Goal: Communication & Community: Answer question/provide support

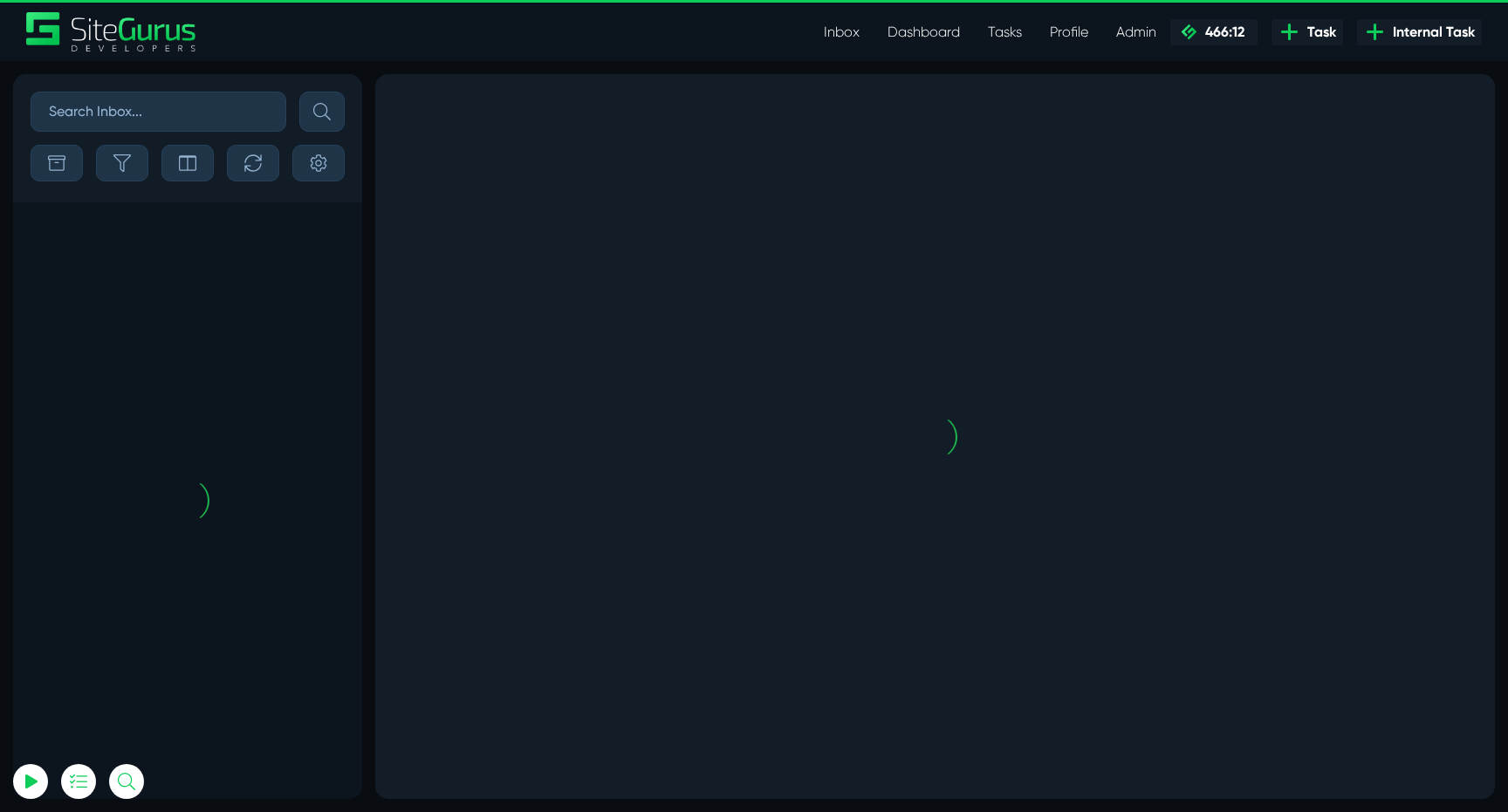
scroll to position [-4027, 0]
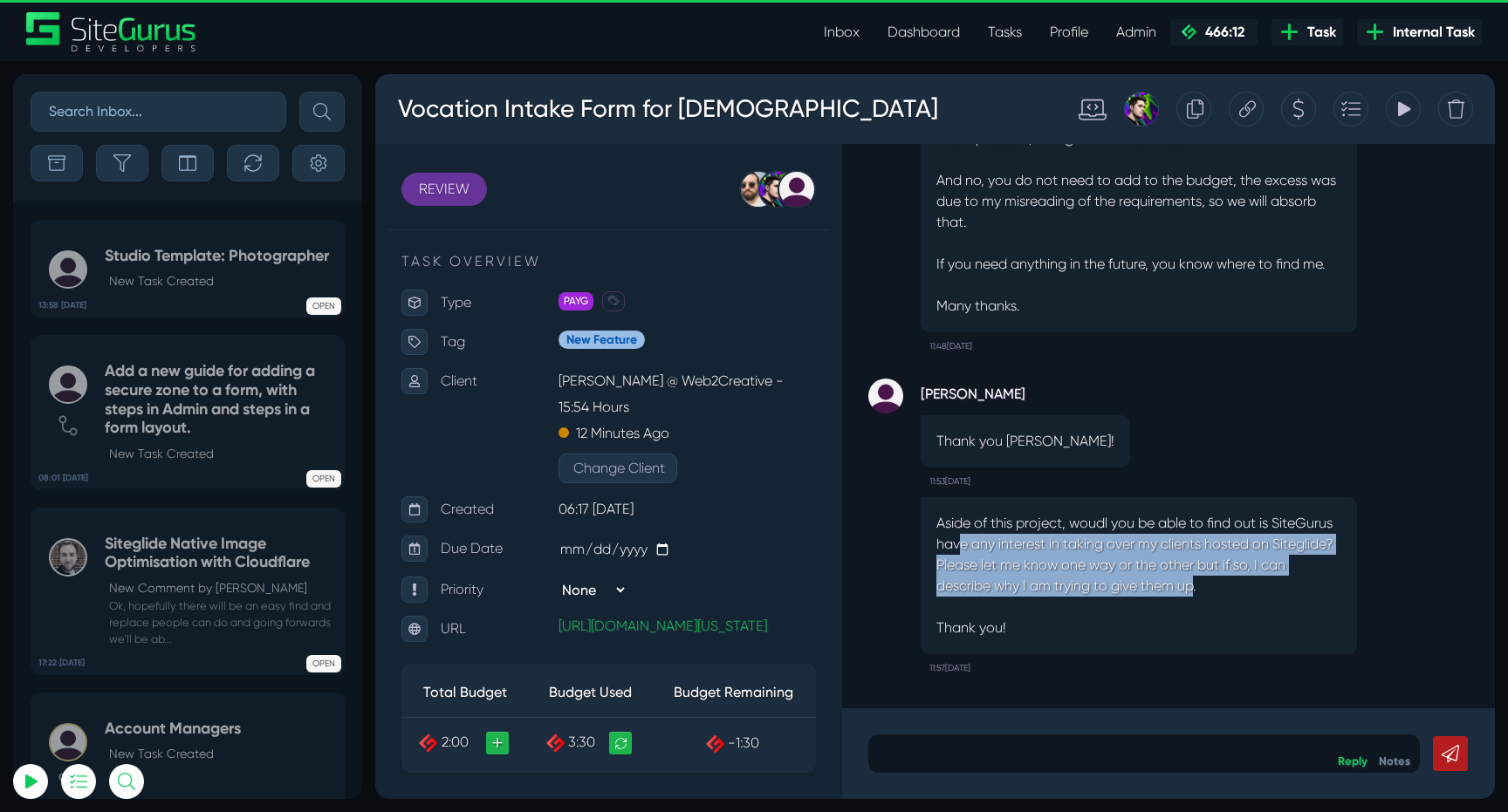
drag, startPoint x: 957, startPoint y: 543, endPoint x: 1205, endPoint y: 578, distance: 250.5
click at [1202, 576] on p "Aside of this project, woudl you be able to find out is SiteGurus have any inte…" at bounding box center [1138, 575] width 405 height 125
click at [1205, 578] on p "Aside of this project, woudl you be able to find out is SiteGurus have any inte…" at bounding box center [1138, 575] width 405 height 125
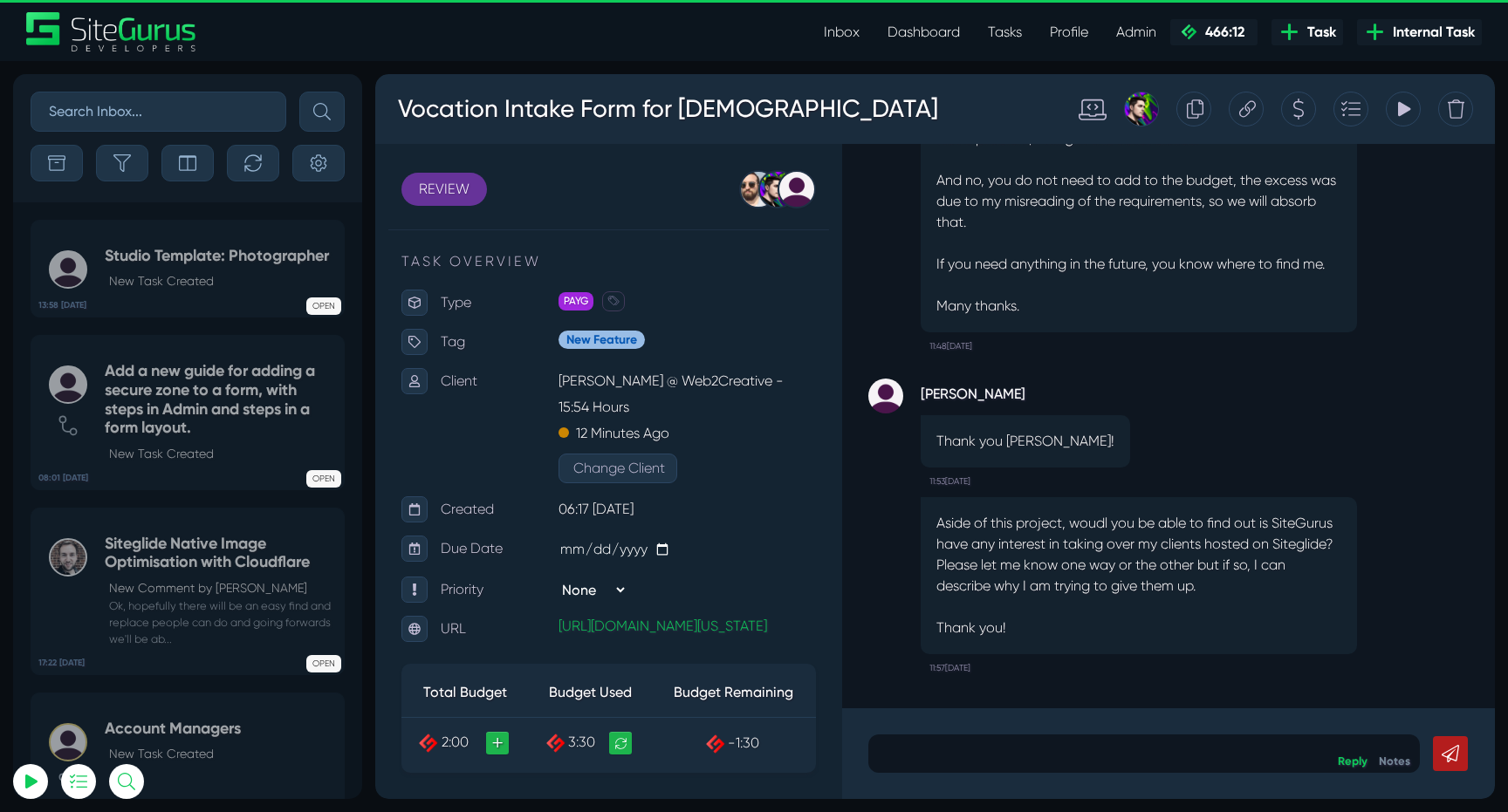
drag, startPoint x: 1082, startPoint y: 566, endPoint x: 1262, endPoint y: 591, distance: 181.7
click at [1261, 590] on p "Aside of this project, woudl you be able to find out is SiteGurus have any inte…" at bounding box center [1138, 575] width 405 height 125
click at [1262, 591] on p "Aside of this project, woudl you be able to find out is SiteGurus have any inte…" at bounding box center [1138, 575] width 405 height 125
drag, startPoint x: 982, startPoint y: 259, endPoint x: 1217, endPoint y: 263, distance: 235.0
click at [1215, 262] on p "Good afternoon RT, Not a problem, I will get this ticket closed. And no, you do…" at bounding box center [1138, 202] width 405 height 230
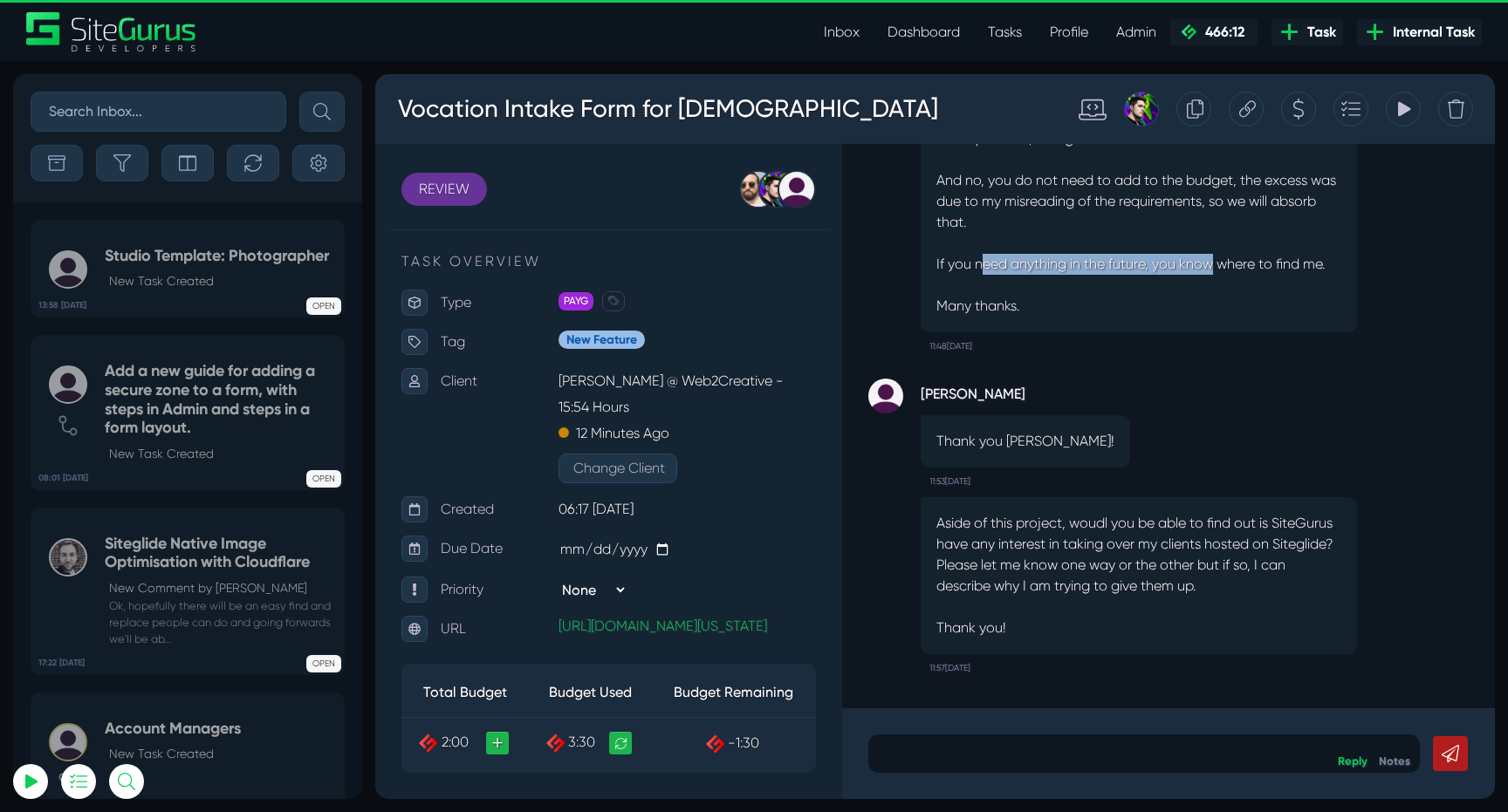
click at [1217, 263] on p "Good afternoon RT, Not a problem, I will get this ticket closed. And no, you do…" at bounding box center [1138, 202] width 405 height 230
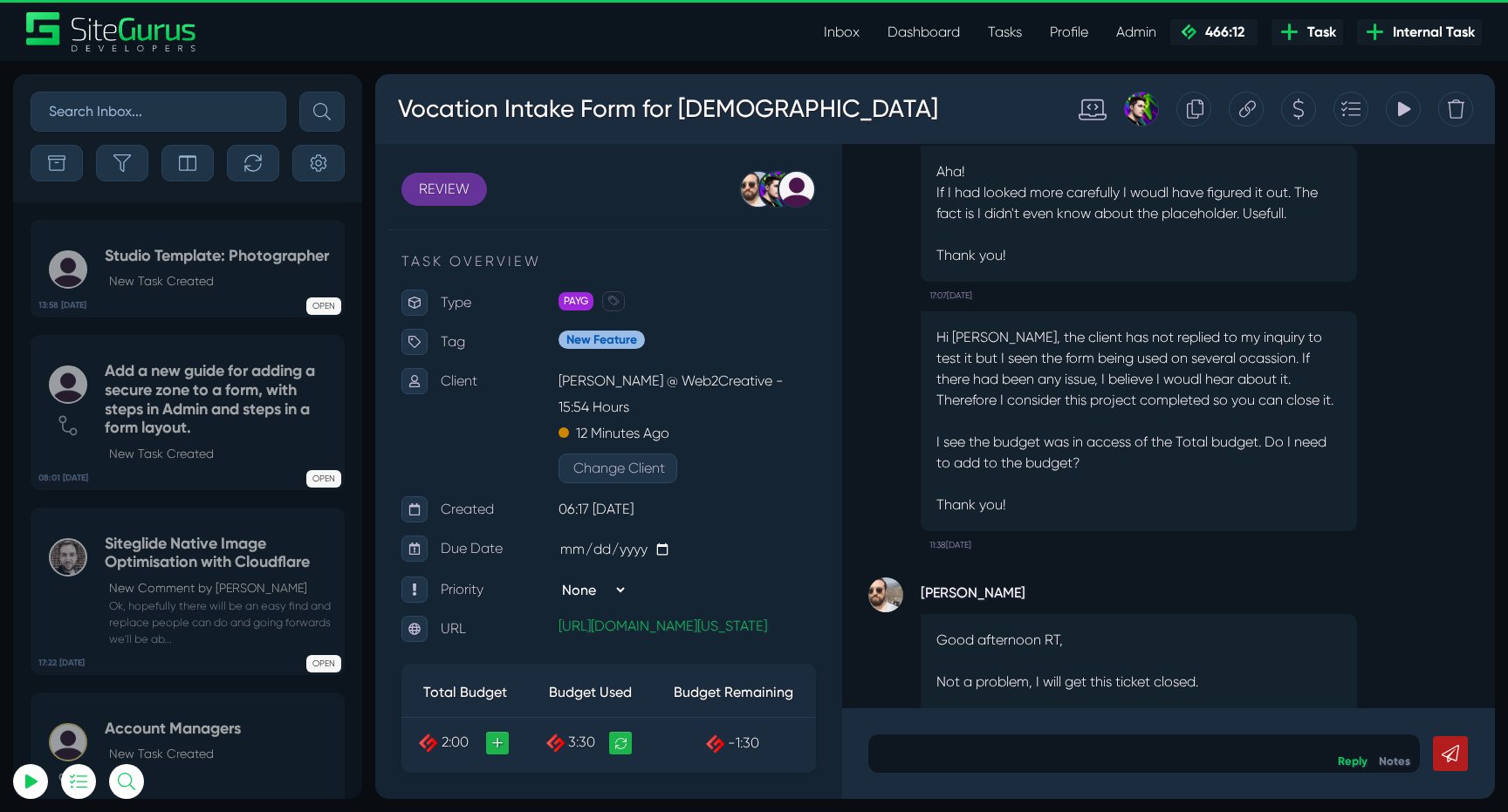
scroll to position [-543, 0]
drag, startPoint x: 971, startPoint y: 436, endPoint x: 1205, endPoint y: 459, distance: 235.1
click at [1204, 457] on p "I see the budget was in access of the Total budget. Do I need to add to the bud…" at bounding box center [1138, 453] width 405 height 42
click at [1205, 459] on p "I see the budget was in access of the Total budget. Do I need to add to the bud…" at bounding box center [1138, 453] width 405 height 42
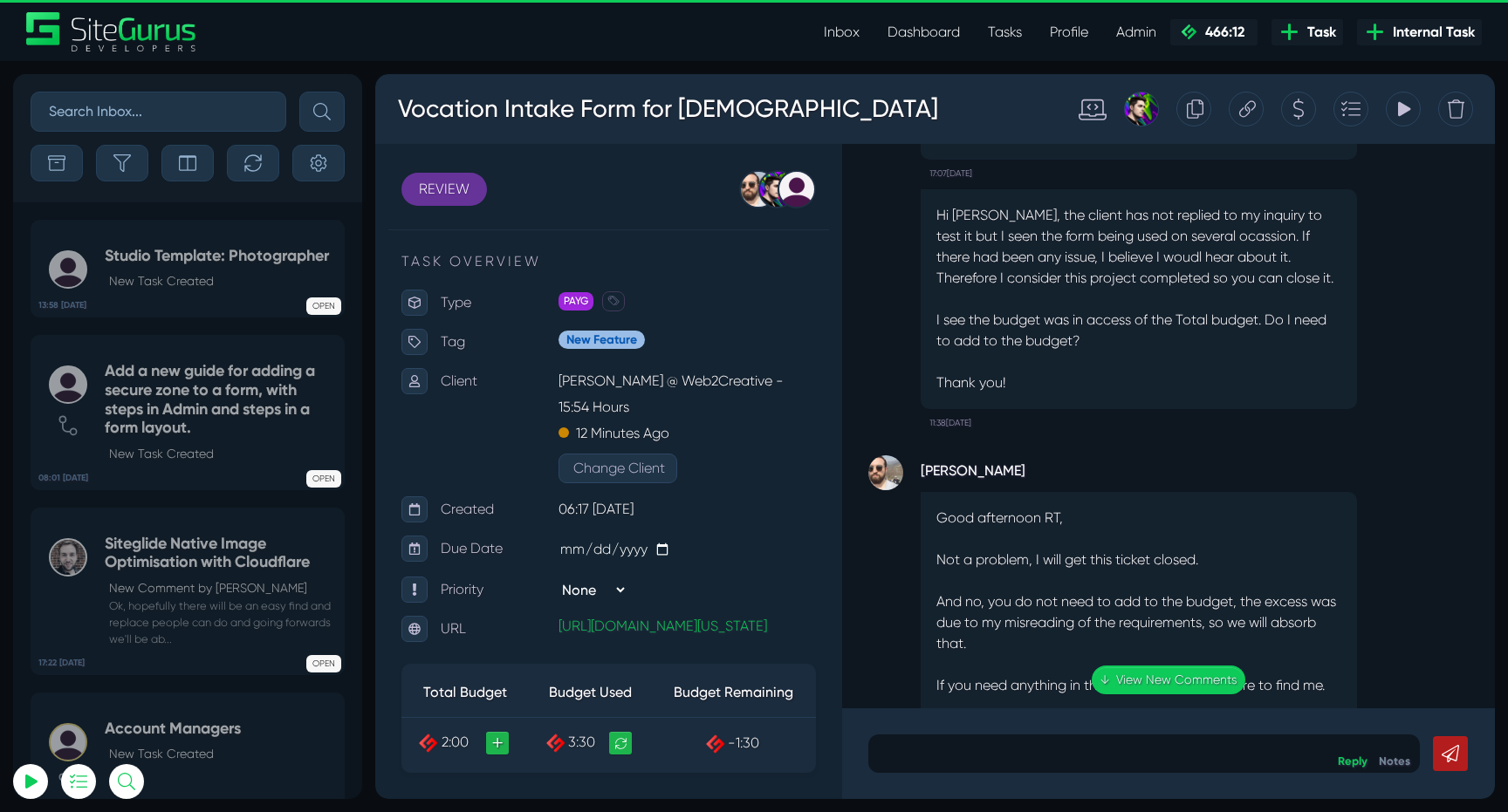
scroll to position [0, 0]
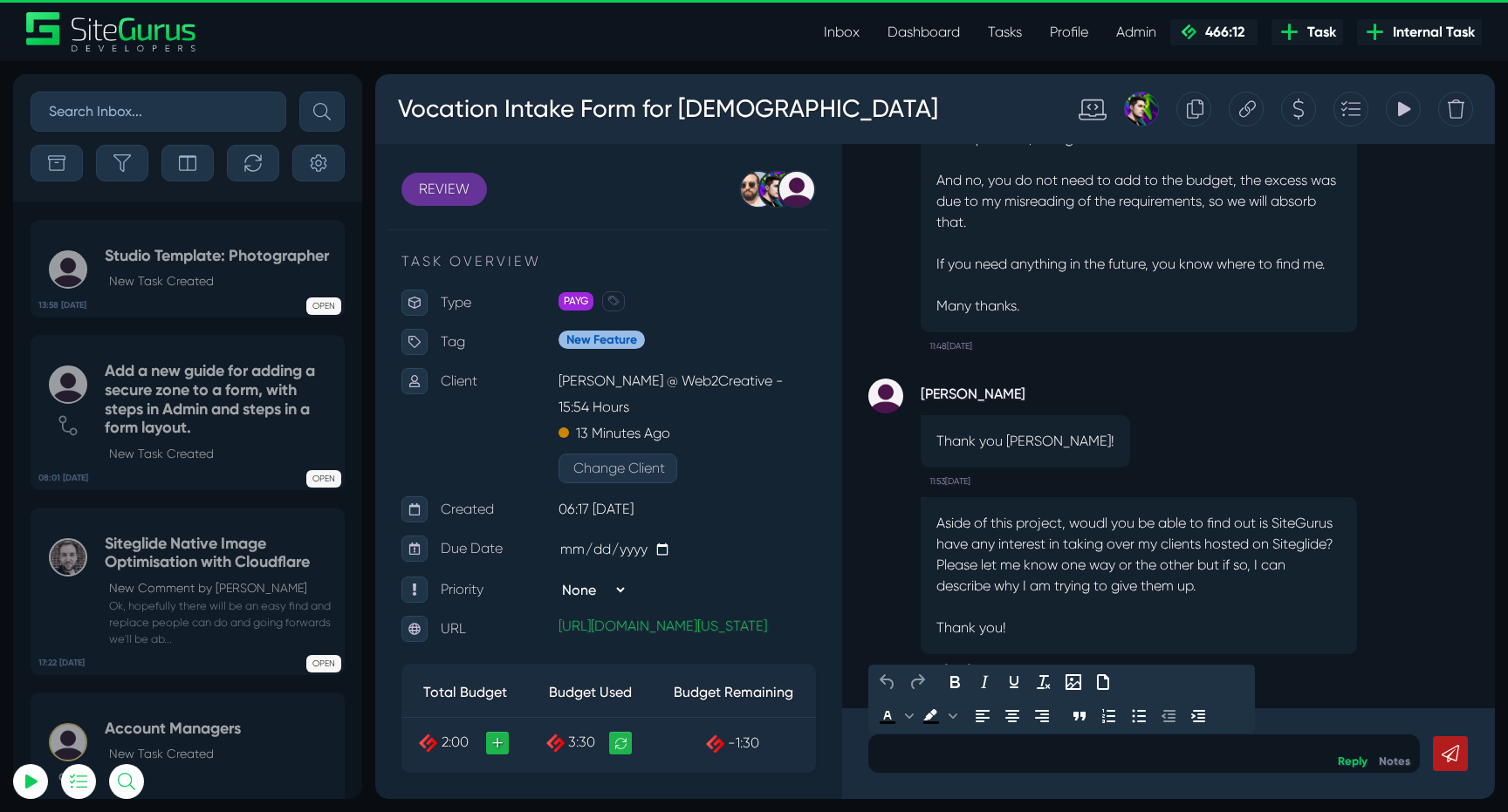
click at [1178, 752] on p at bounding box center [1143, 753] width 526 height 21
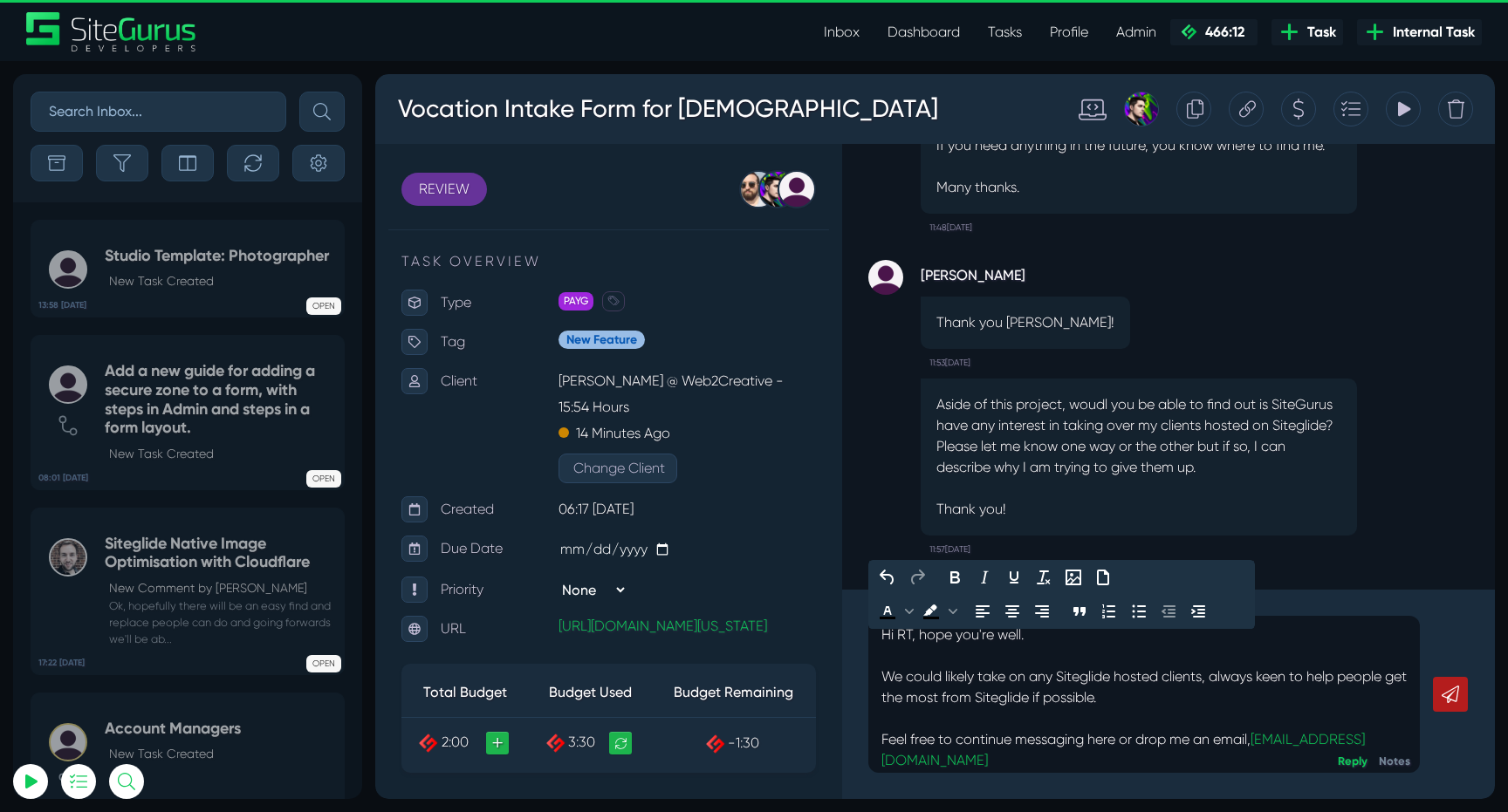
click at [1252, 754] on p "Feel free to continue messaging here or drop me an email, luke@siteglide.com﻿" at bounding box center [1143, 750] width 526 height 42
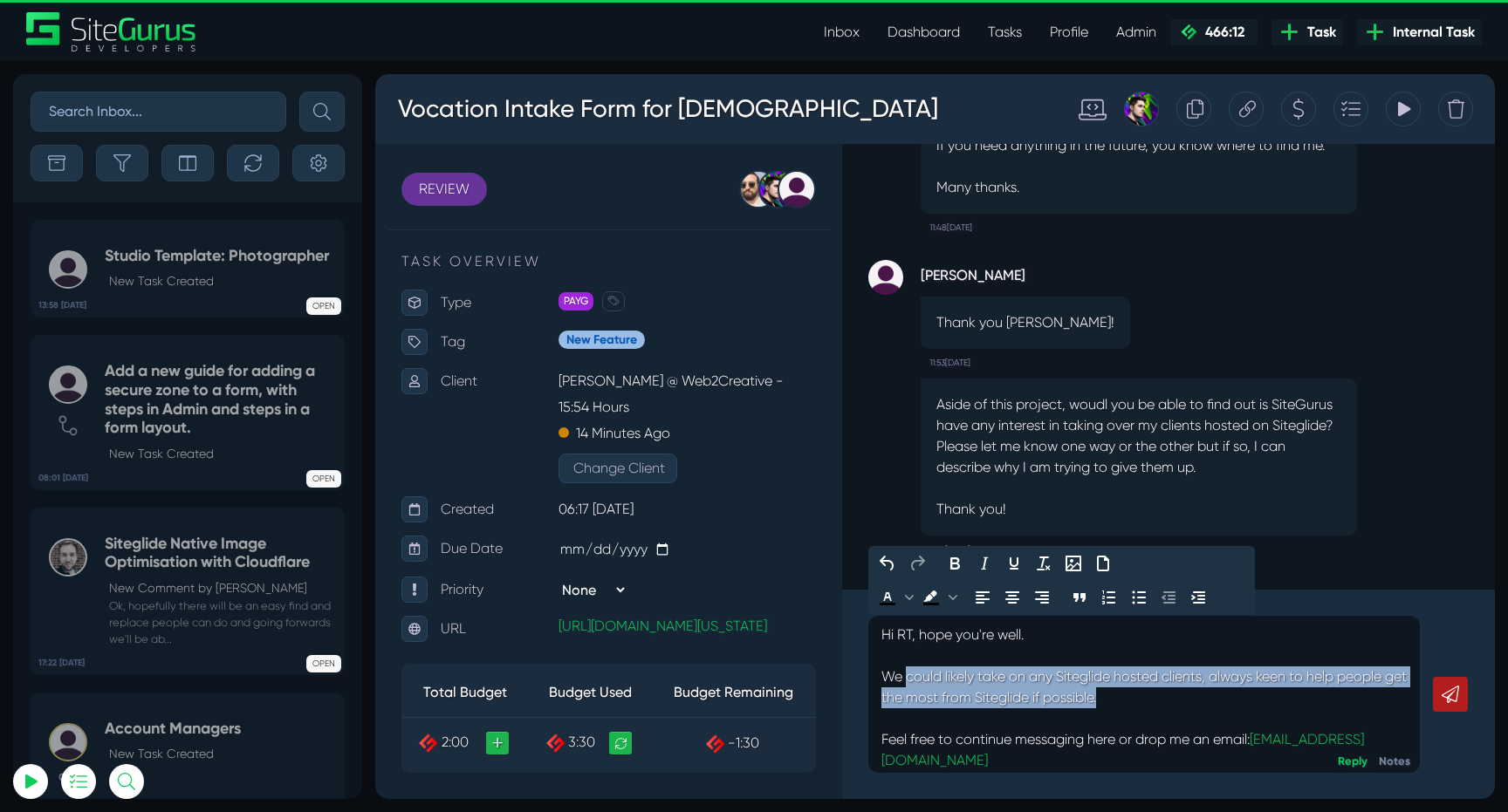
drag, startPoint x: 906, startPoint y: 676, endPoint x: 1152, endPoint y: 692, distance: 246.5
click at [1152, 692] on p "We could likely take on any Siteglide hosted clients, always keen to help peopl…" at bounding box center [1143, 687] width 526 height 42
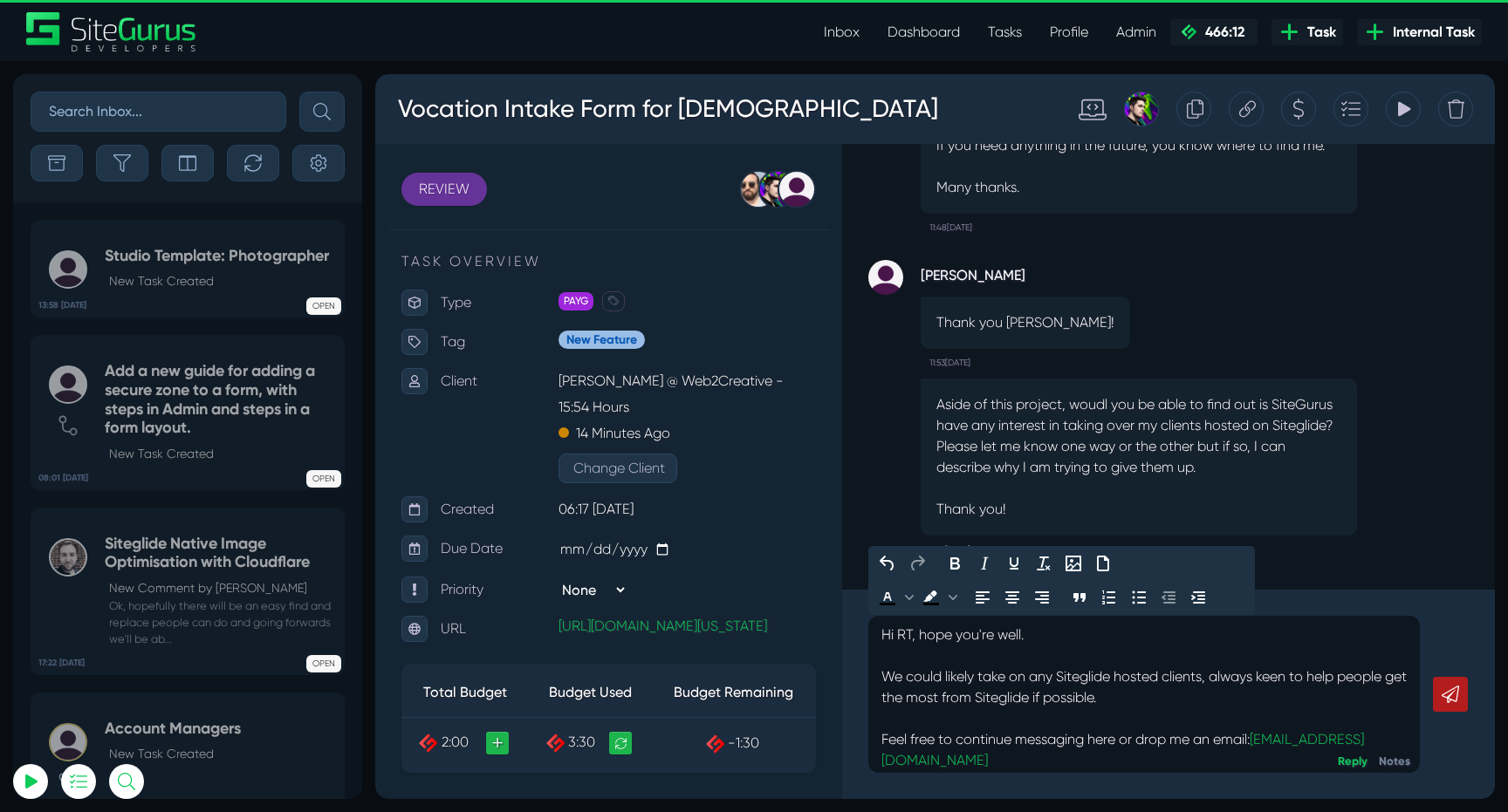
scroll to position [28, 0]
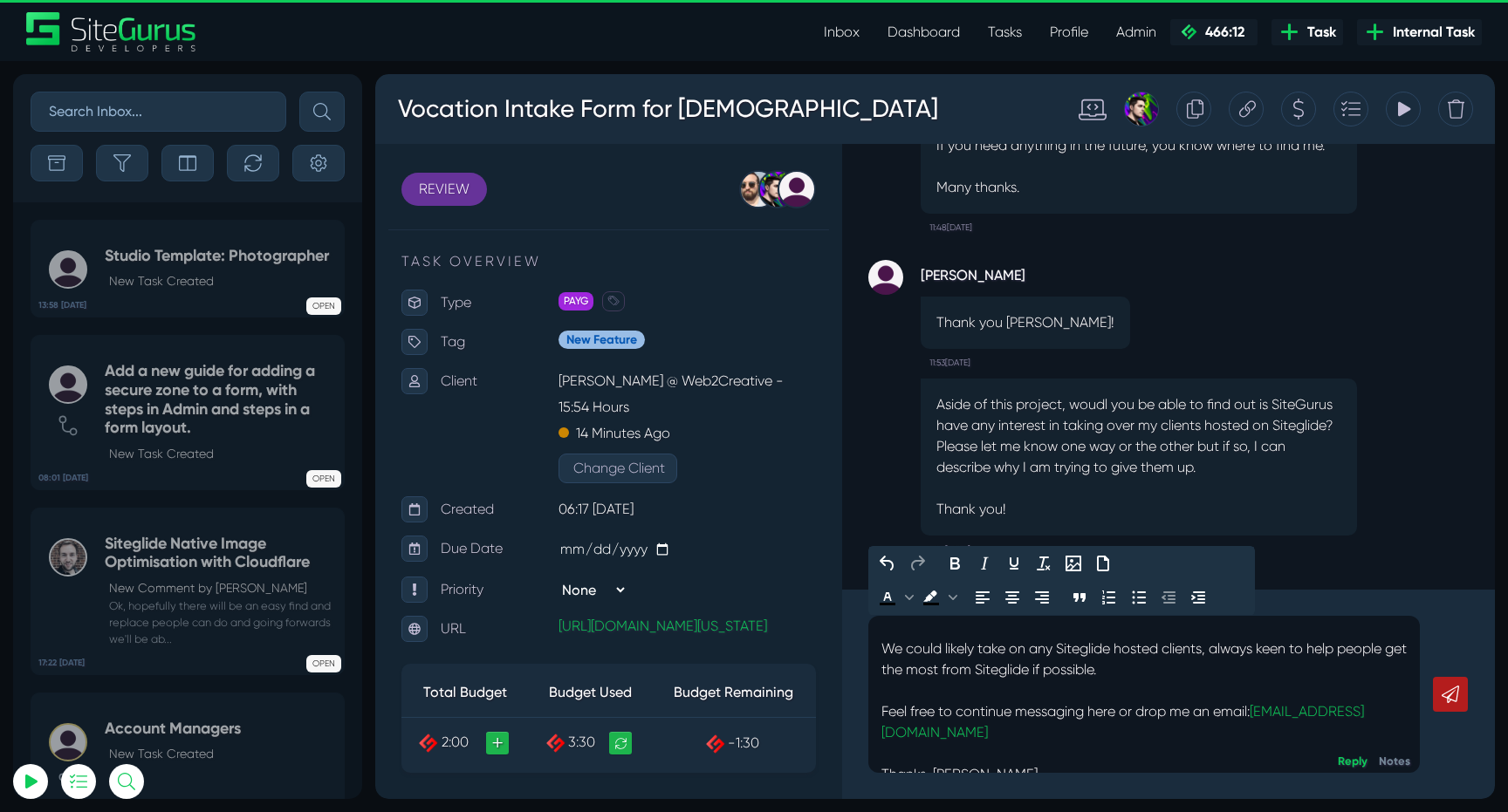
click at [1138, 764] on p "Thanks, Luke." at bounding box center [1143, 774] width 526 height 21
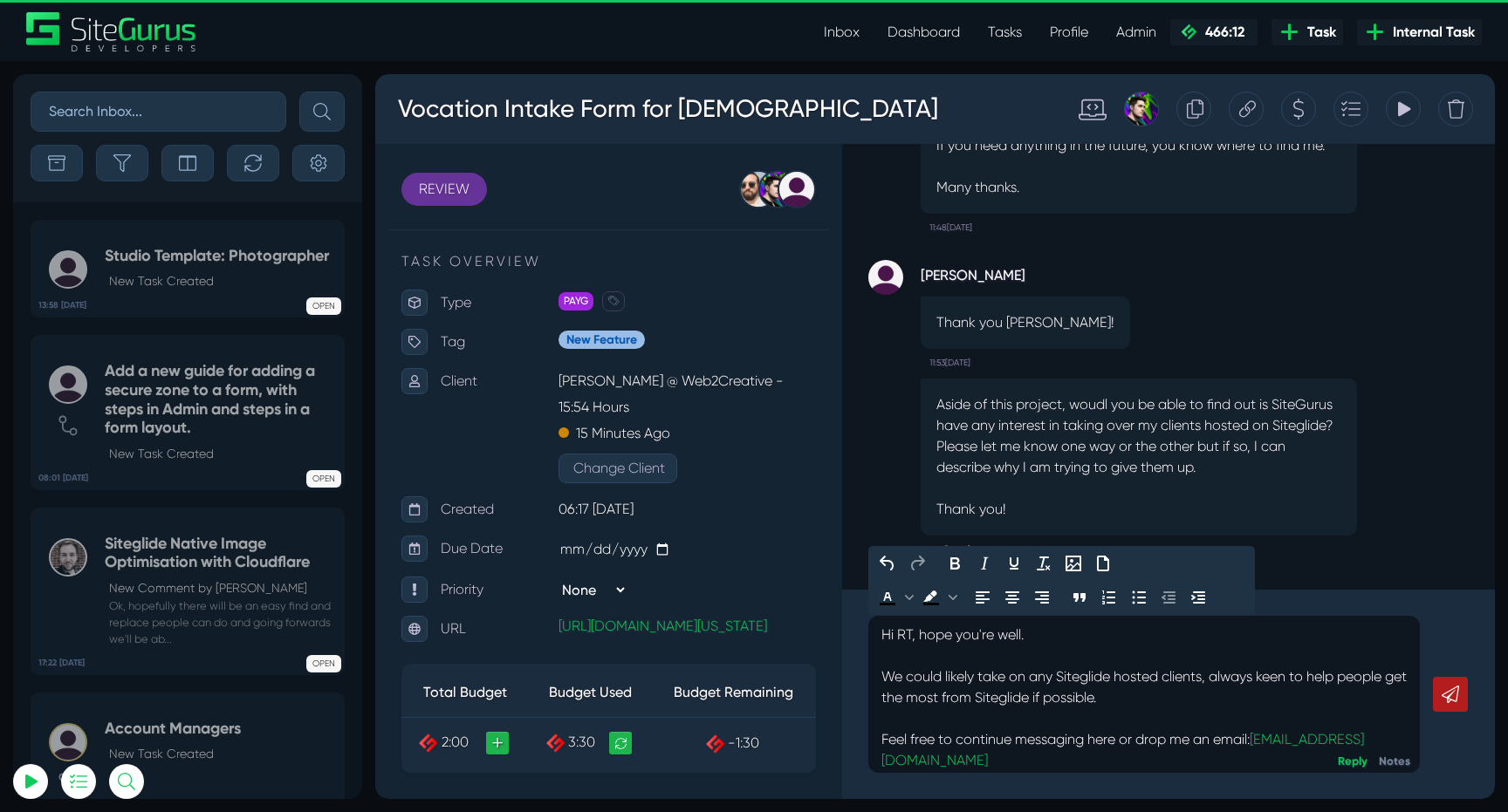
click at [1152, 701] on p "We could likely take on any Siteglide hosted clients, always keen to help peopl…" at bounding box center [1143, 687] width 526 height 42
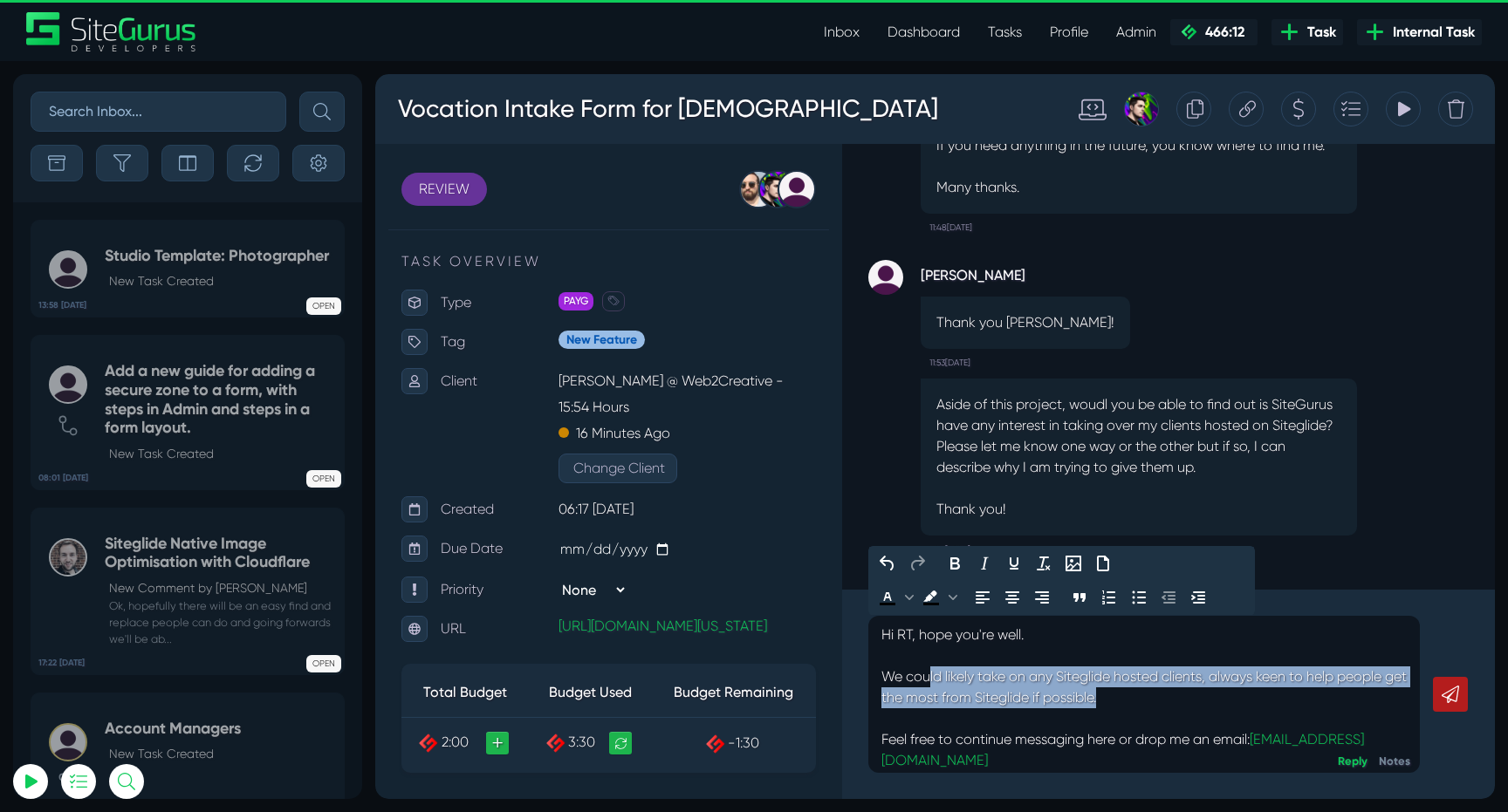
drag, startPoint x: 929, startPoint y: 677, endPoint x: 1159, endPoint y: 691, distance: 230.4
click at [1159, 691] on p "We could likely take on any Siteglide hosted clients, always keen to help peopl…" at bounding box center [1143, 687] width 526 height 42
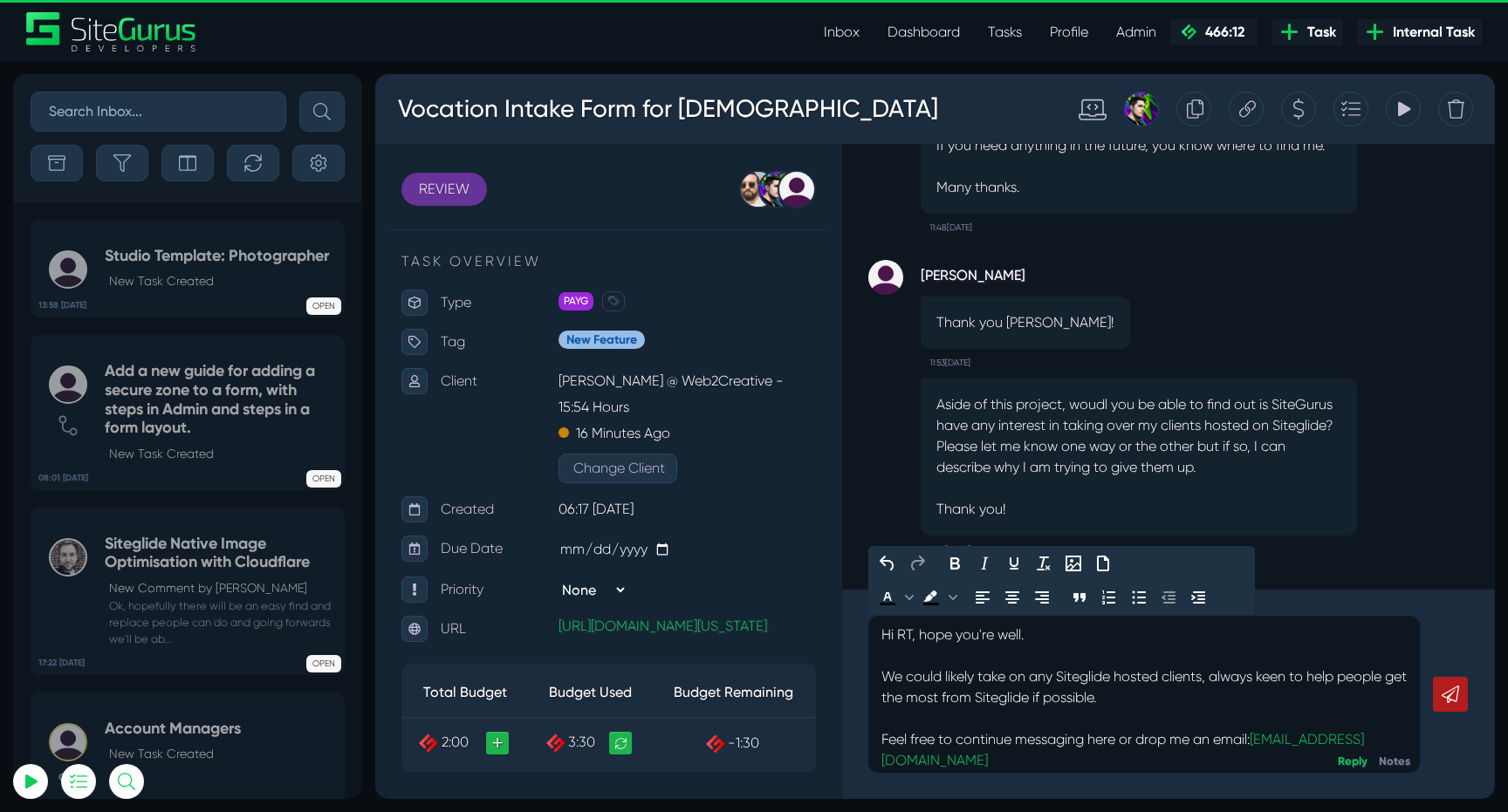
scroll to position [28, 0]
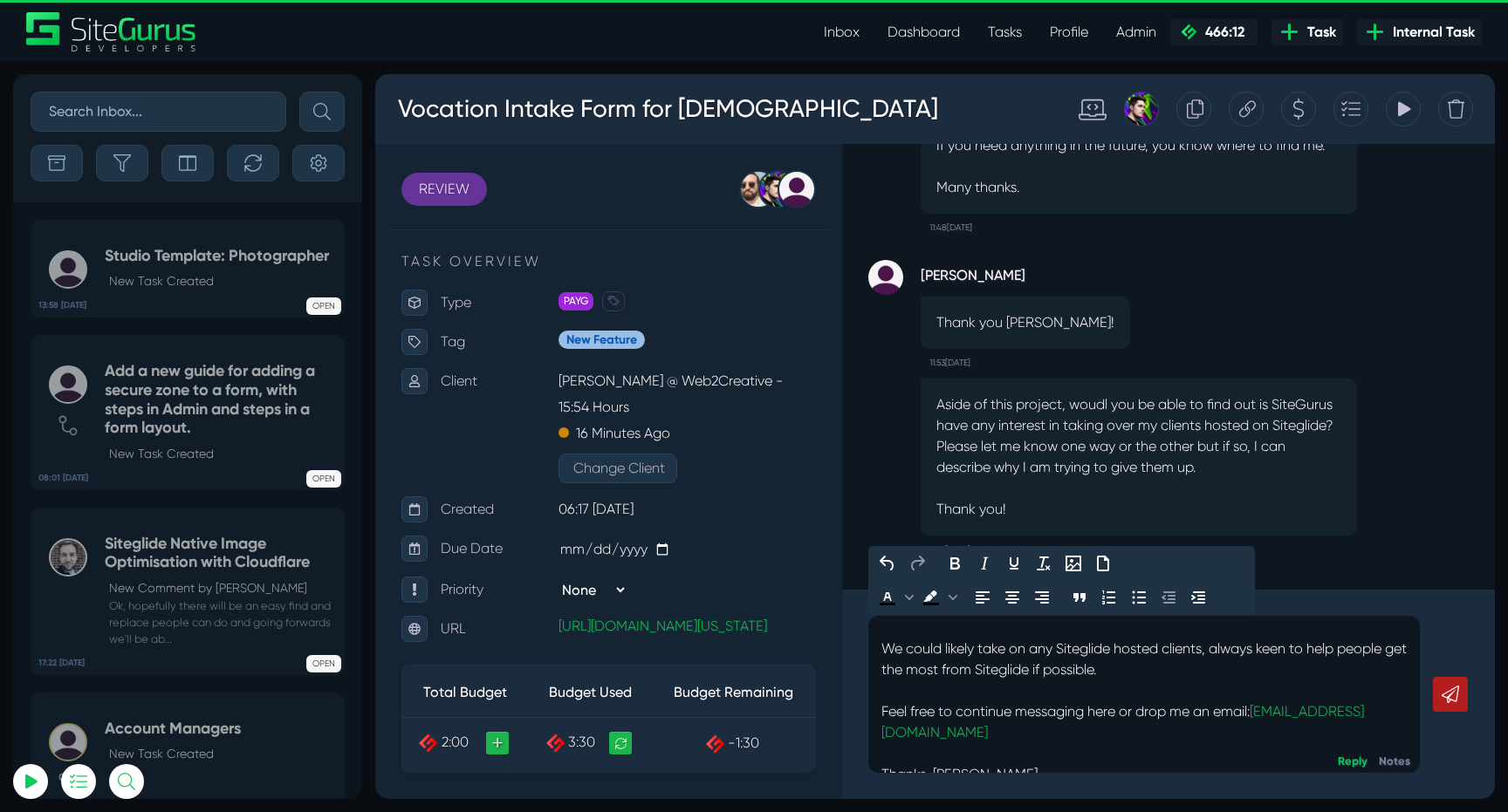
click at [1042, 764] on p "Thanks, Luke." at bounding box center [1143, 774] width 526 height 21
type input "[EMAIL_ADDRESS][DOMAIN_NAME]"
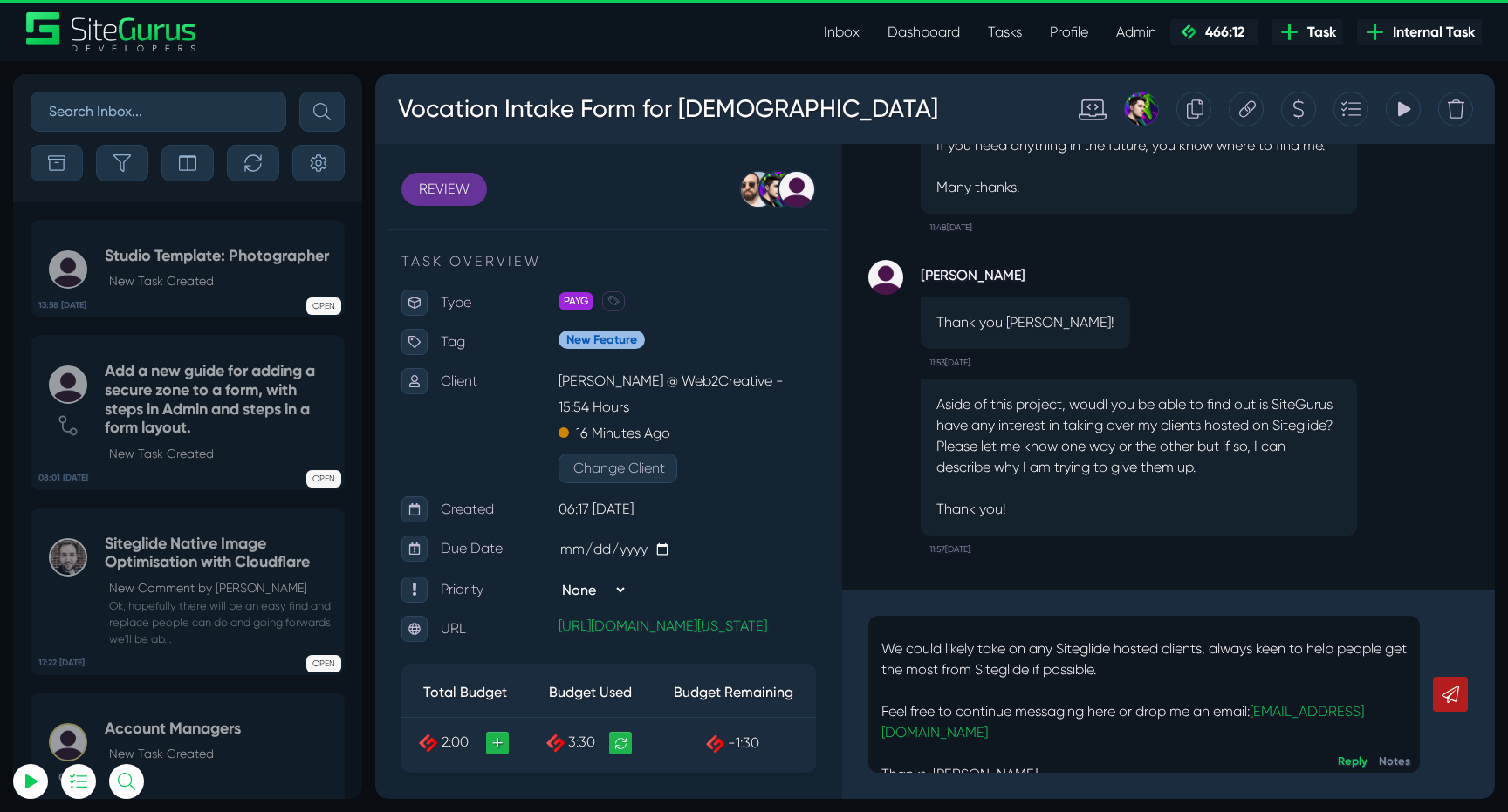
click at [1453, 692] on icon at bounding box center [1450, 693] width 17 height 17
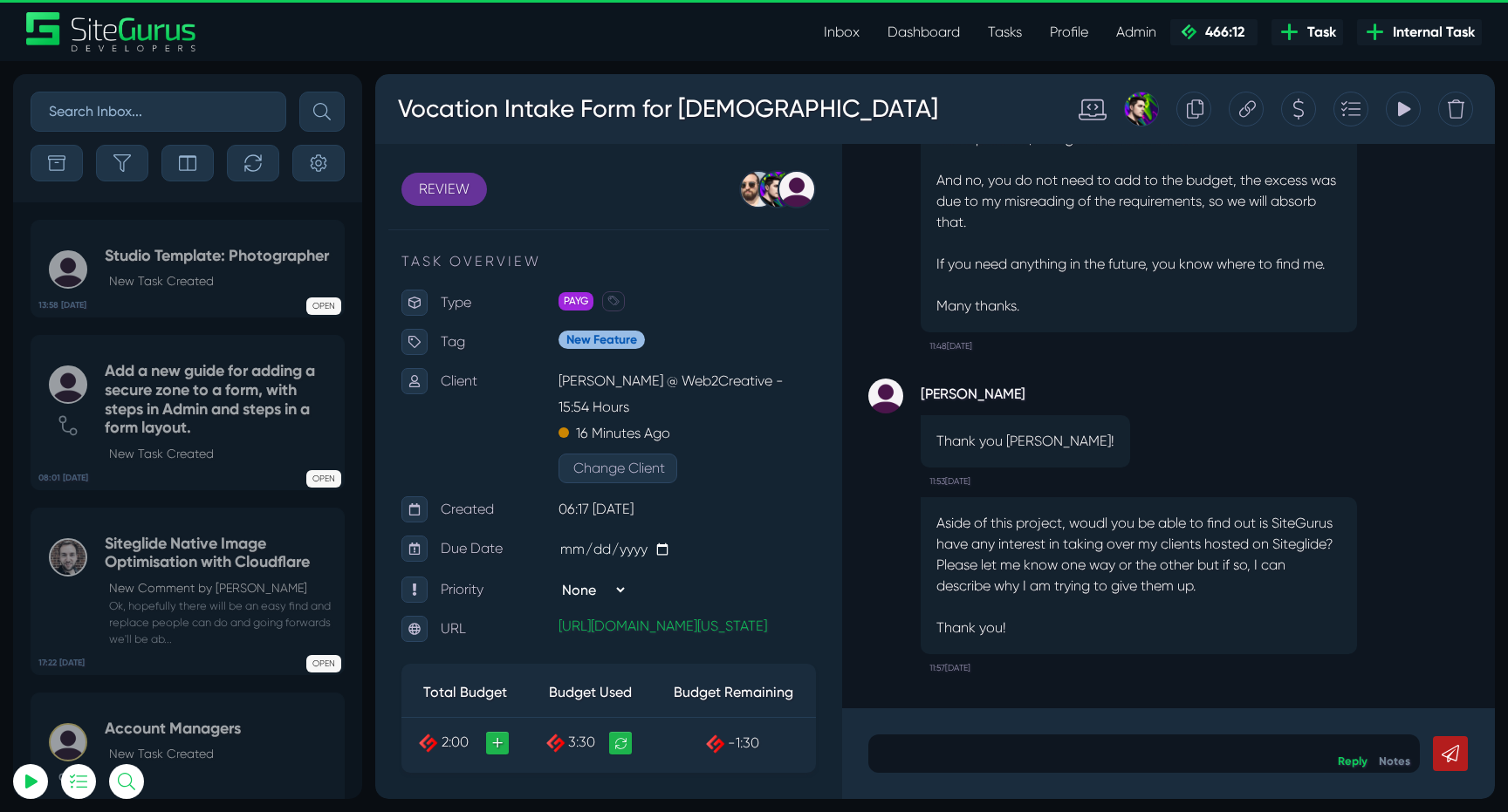
scroll to position [0, 0]
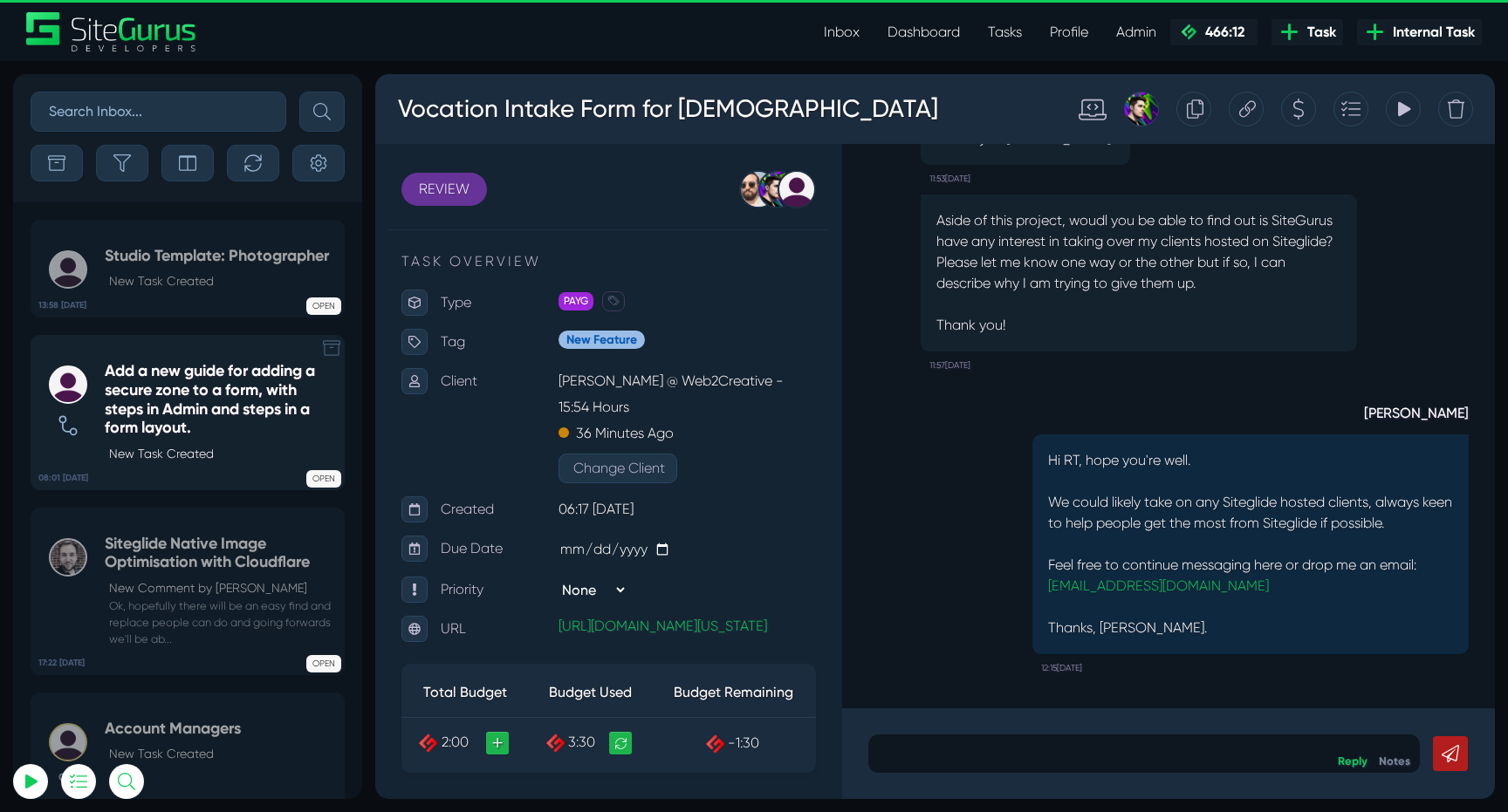
click at [189, 367] on h5 "Add a new guide for adding a secure zone to a form, with steps in Admin and ste…" at bounding box center [220, 399] width 230 height 75
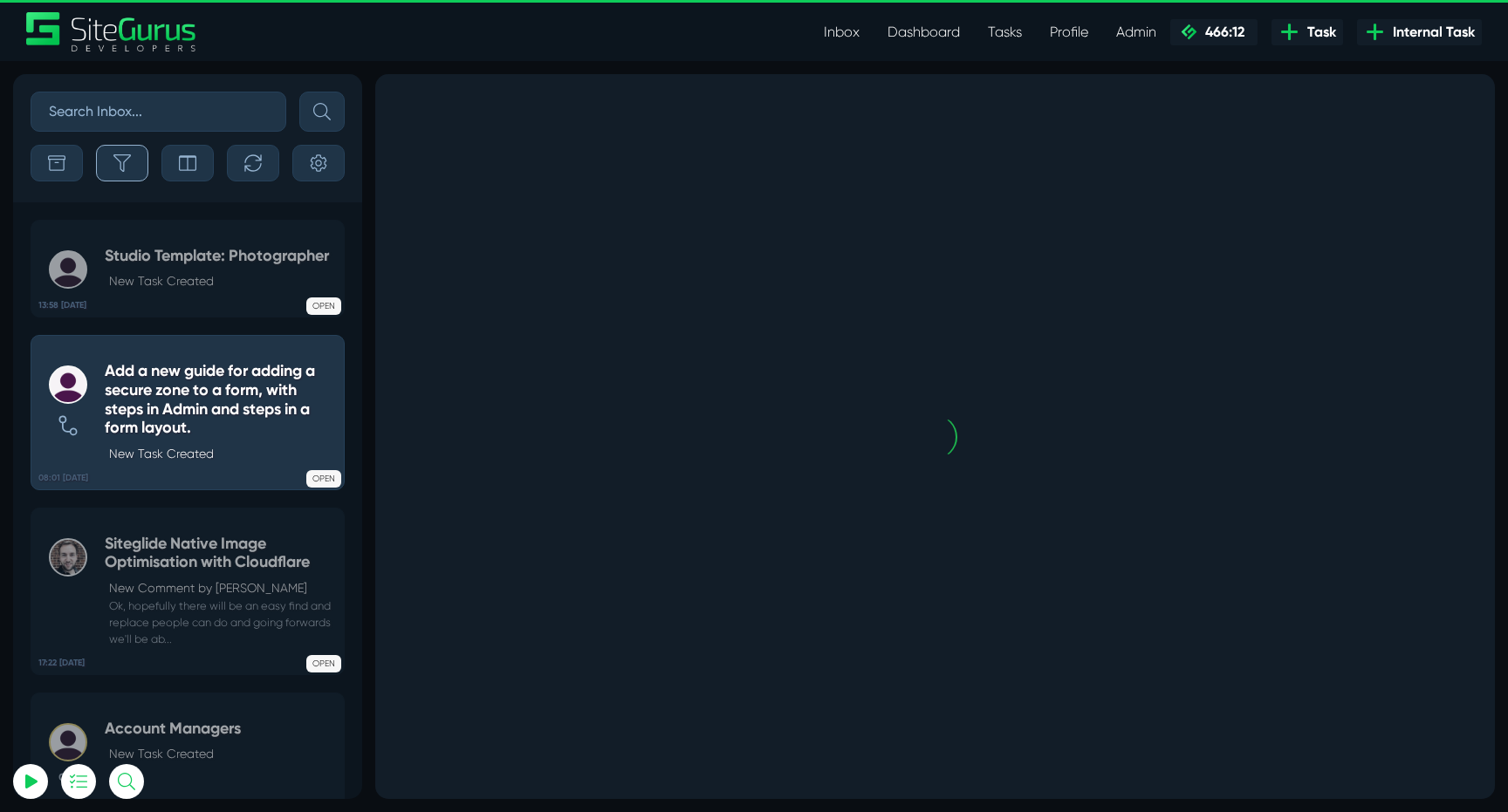
click at [117, 160] on icon "button" at bounding box center [122, 163] width 17 height 17
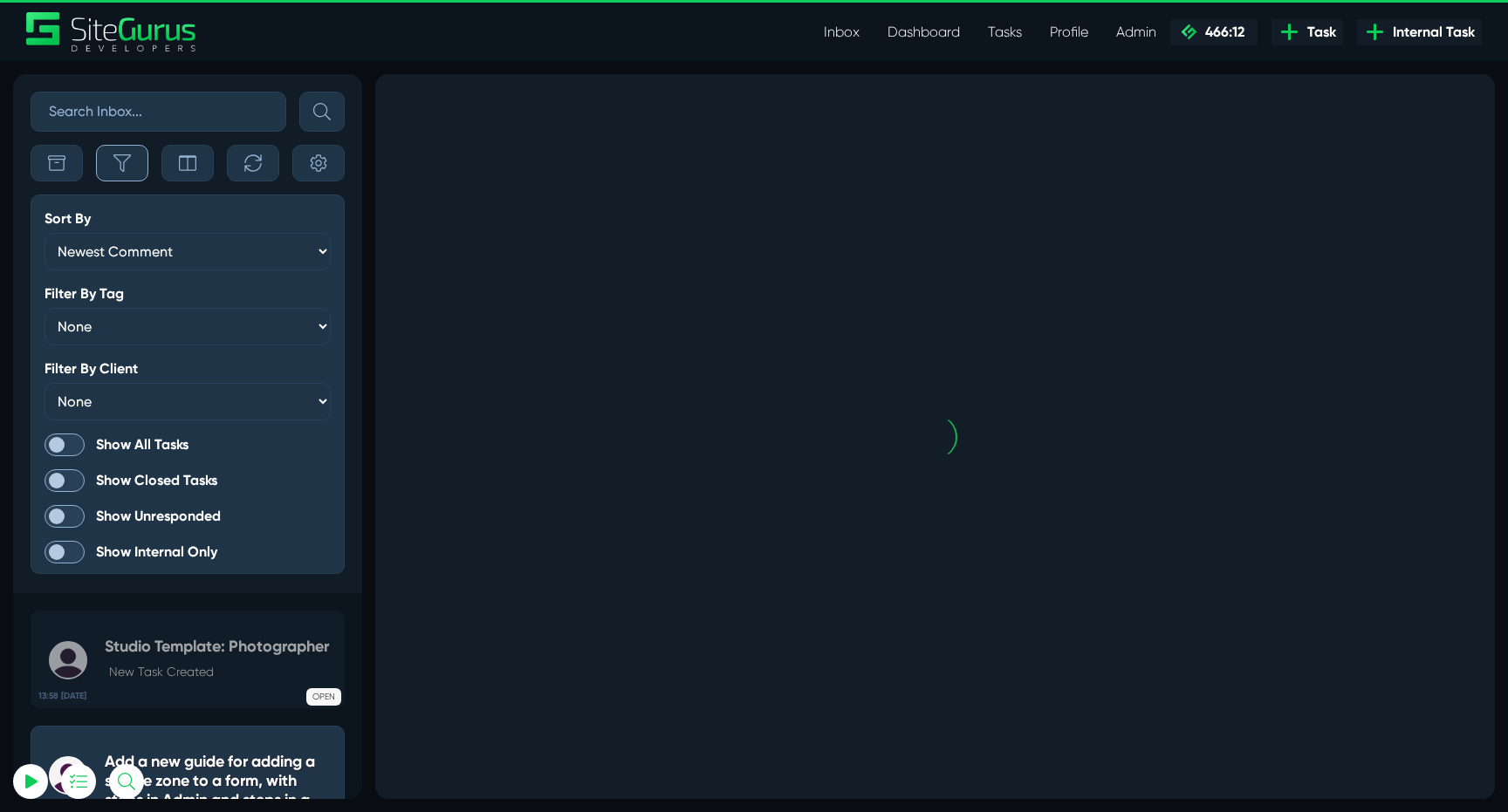
scroll to position [-4418, 0]
click at [68, 449] on span at bounding box center [65, 444] width 40 height 23
click at [0, 0] on input "Show All Tasks" at bounding box center [0, 0] width 0 height 0
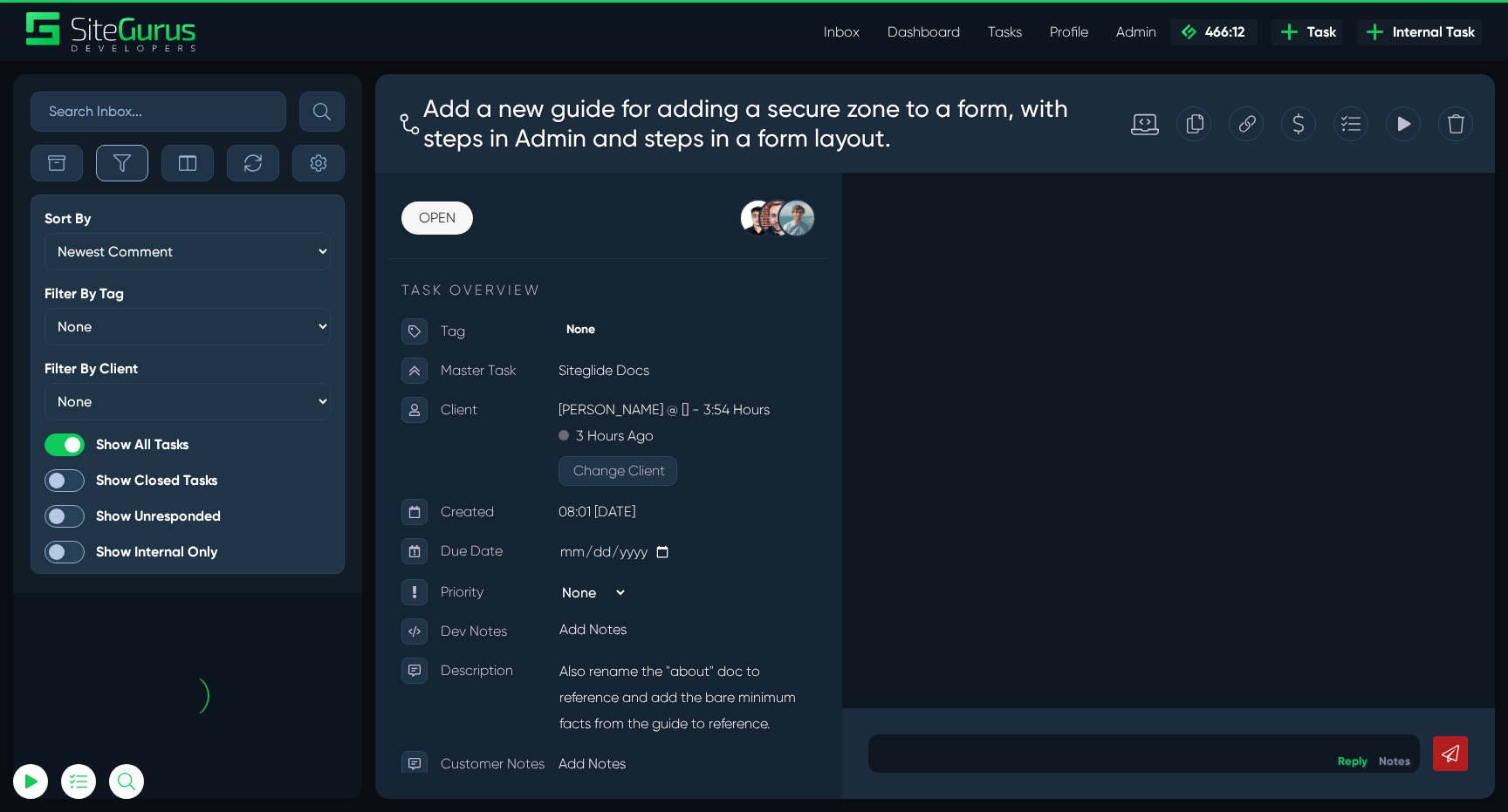
click at [122, 164] on icon "button" at bounding box center [122, 163] width 17 height 17
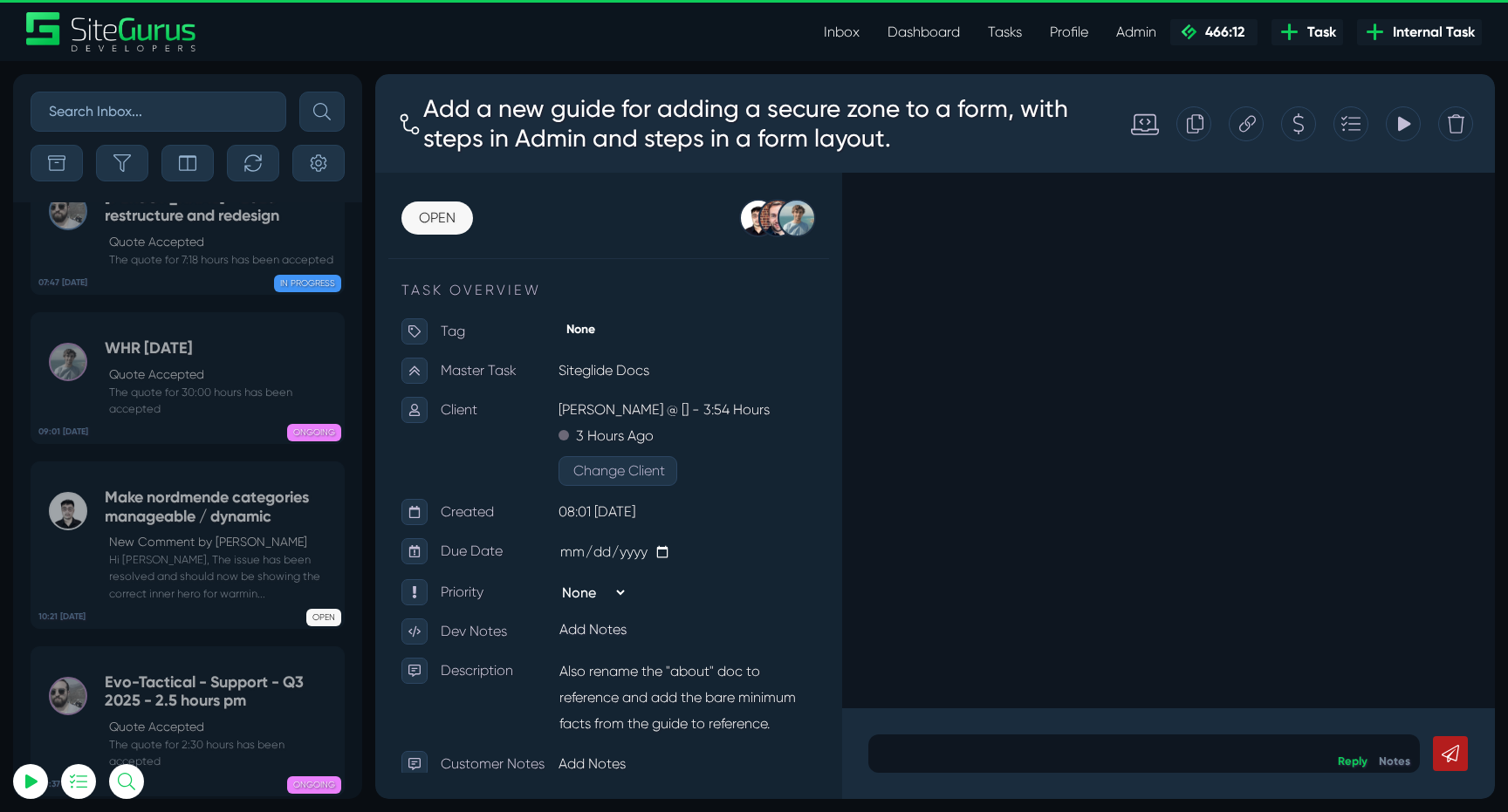
scroll to position [-68793, 0]
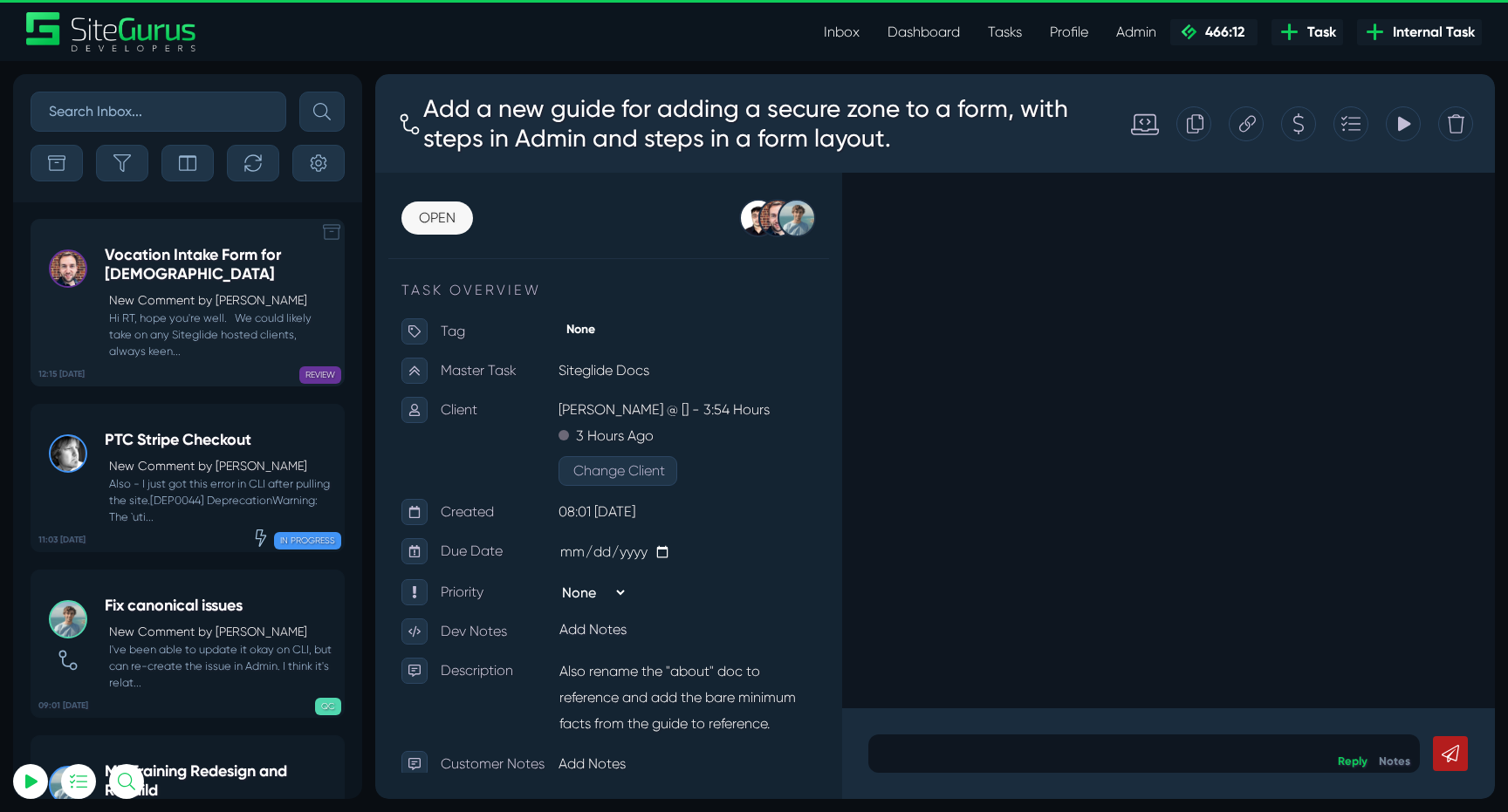
click at [98, 307] on link "12:15 28 Aug Vocation Intake Form for Carmelites New Comment by Luke Wakefield …" at bounding box center [187, 302] width 314 height 167
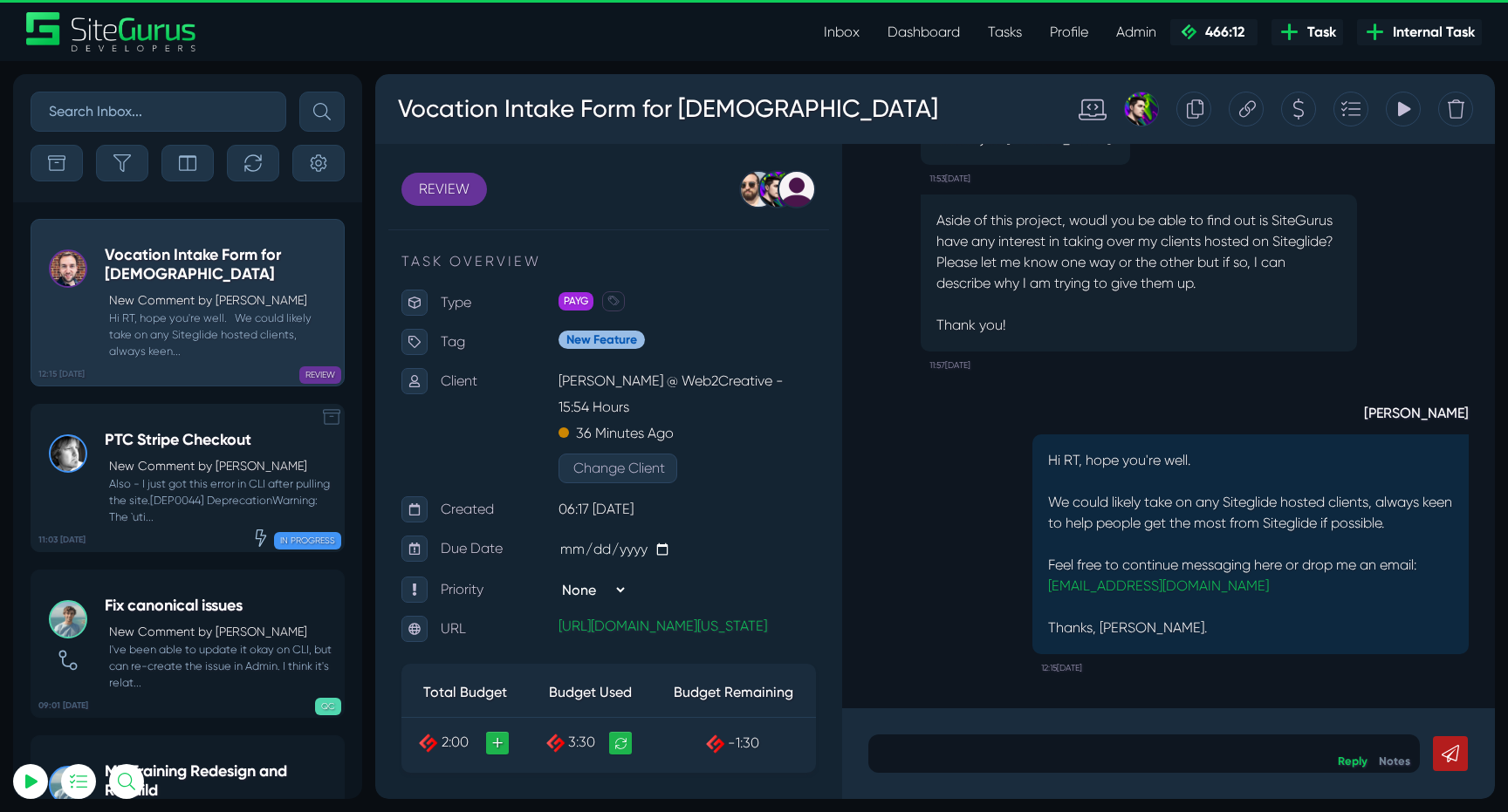
click at [183, 490] on small "Also - I just got this error in CLI after pulling the site.[DEP0044] Deprecatio…" at bounding box center [220, 500] width 230 height 50
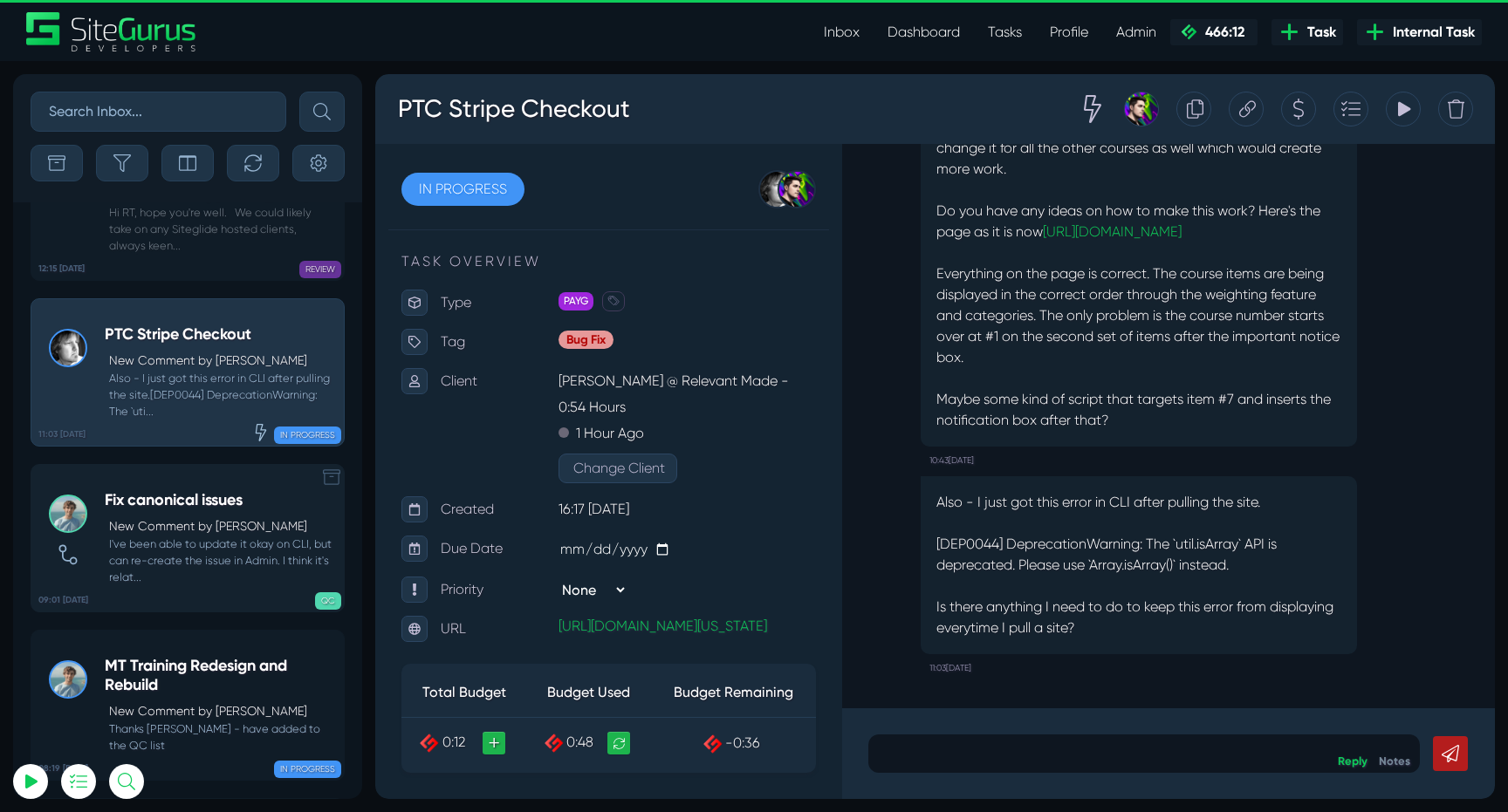
click at [162, 535] on small "I've been able to update it okay on CLI, but can re-create the issue in Admin. …" at bounding box center [220, 560] width 230 height 50
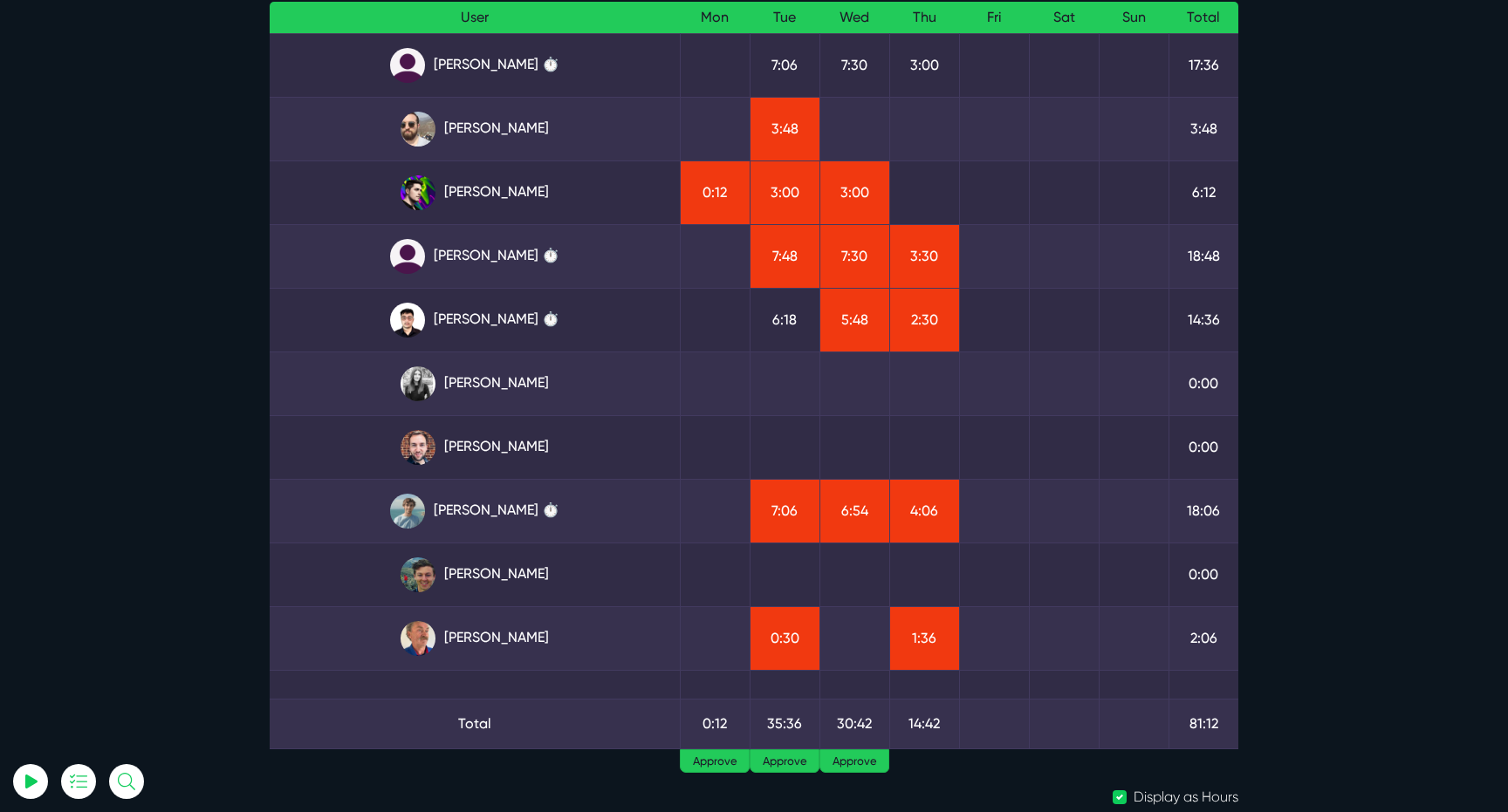
scroll to position [184, 0]
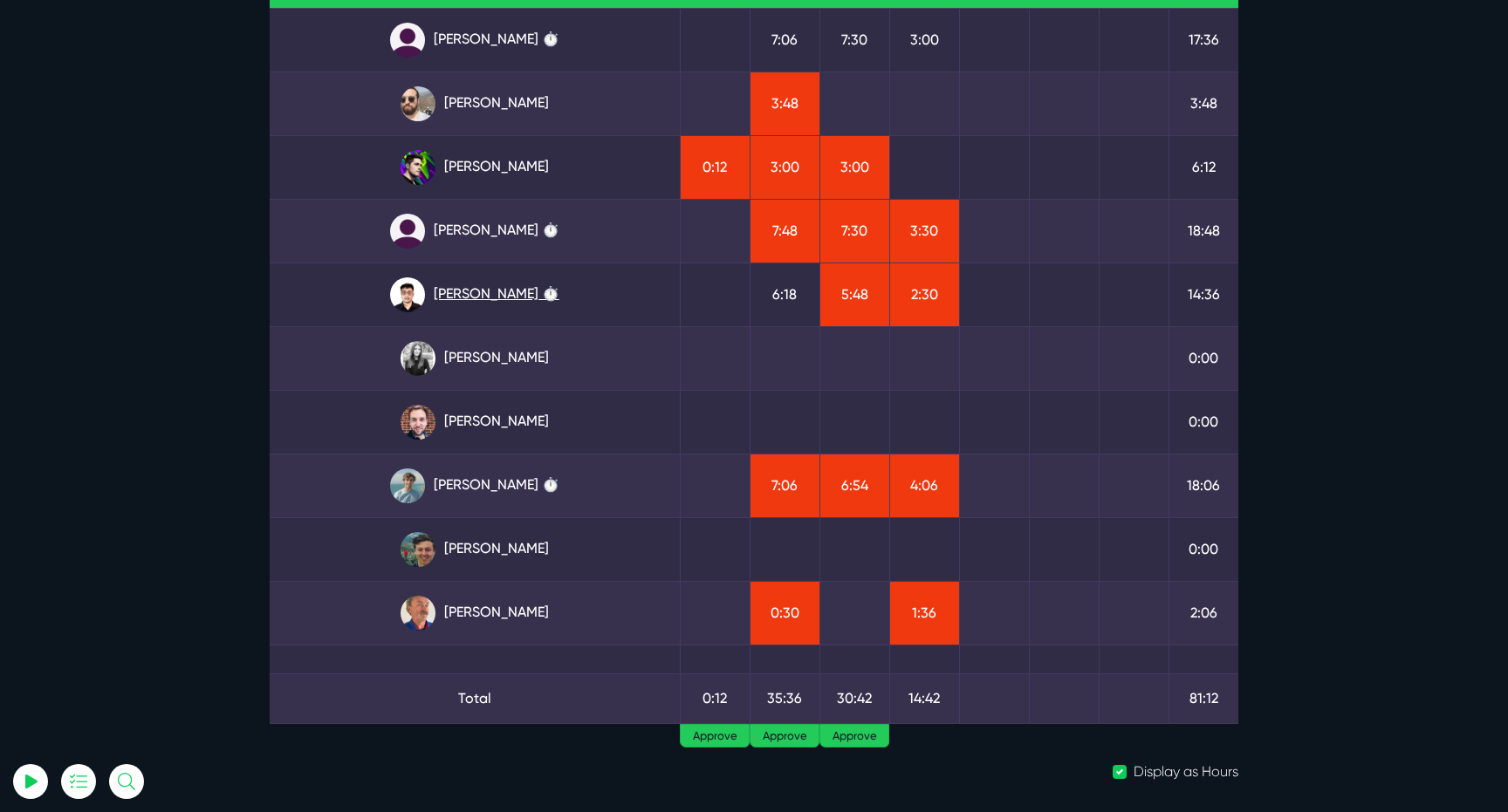
click at [494, 296] on link "[PERSON_NAME] ⏱️" at bounding box center [474, 295] width 382 height 35
click at [517, 296] on link "[PERSON_NAME] ⏱️" at bounding box center [474, 295] width 382 height 35
click at [526, 227] on link "[PERSON_NAME] ⏱️" at bounding box center [474, 231] width 382 height 35
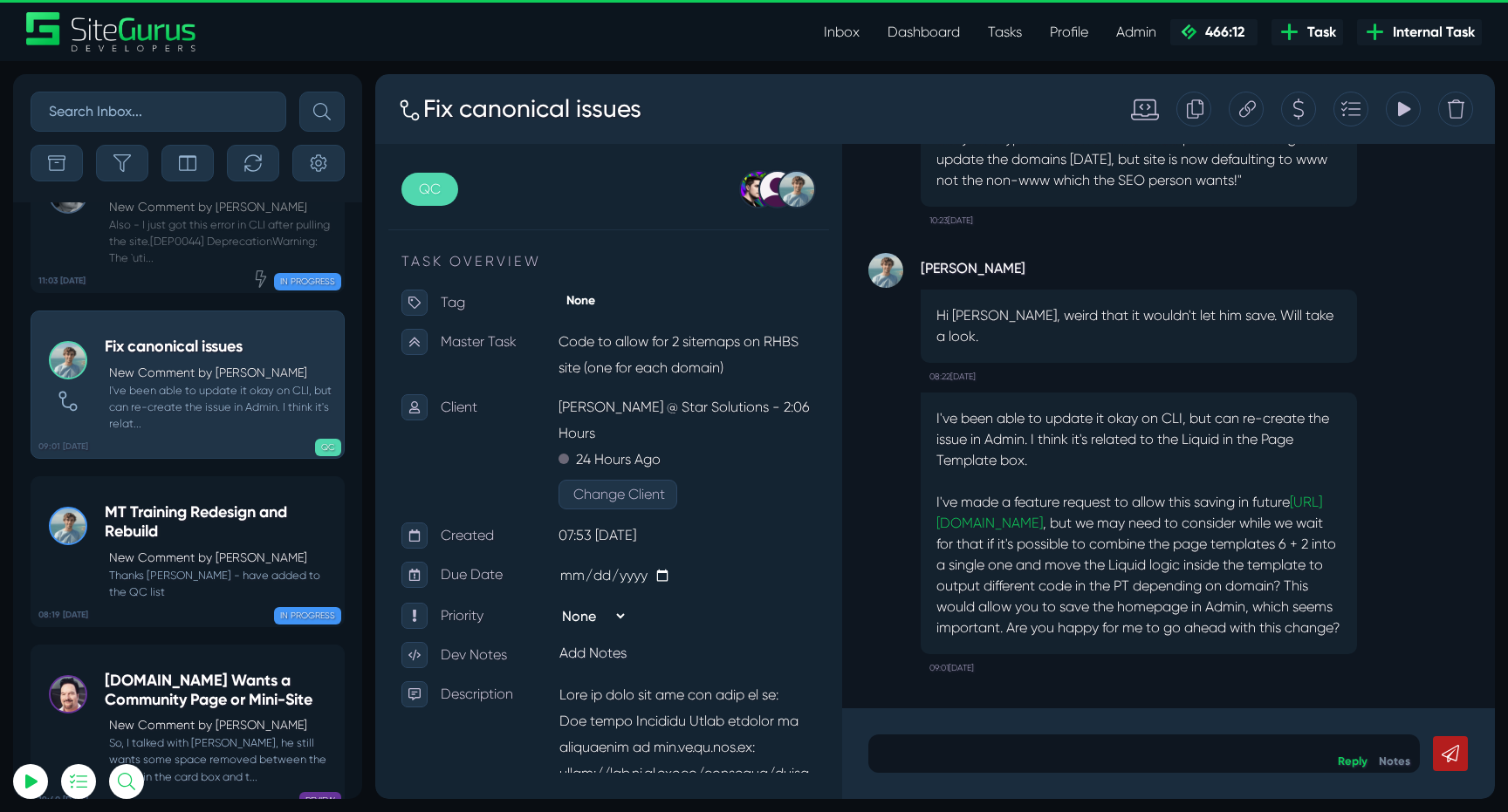
scroll to position [-68443, 0]
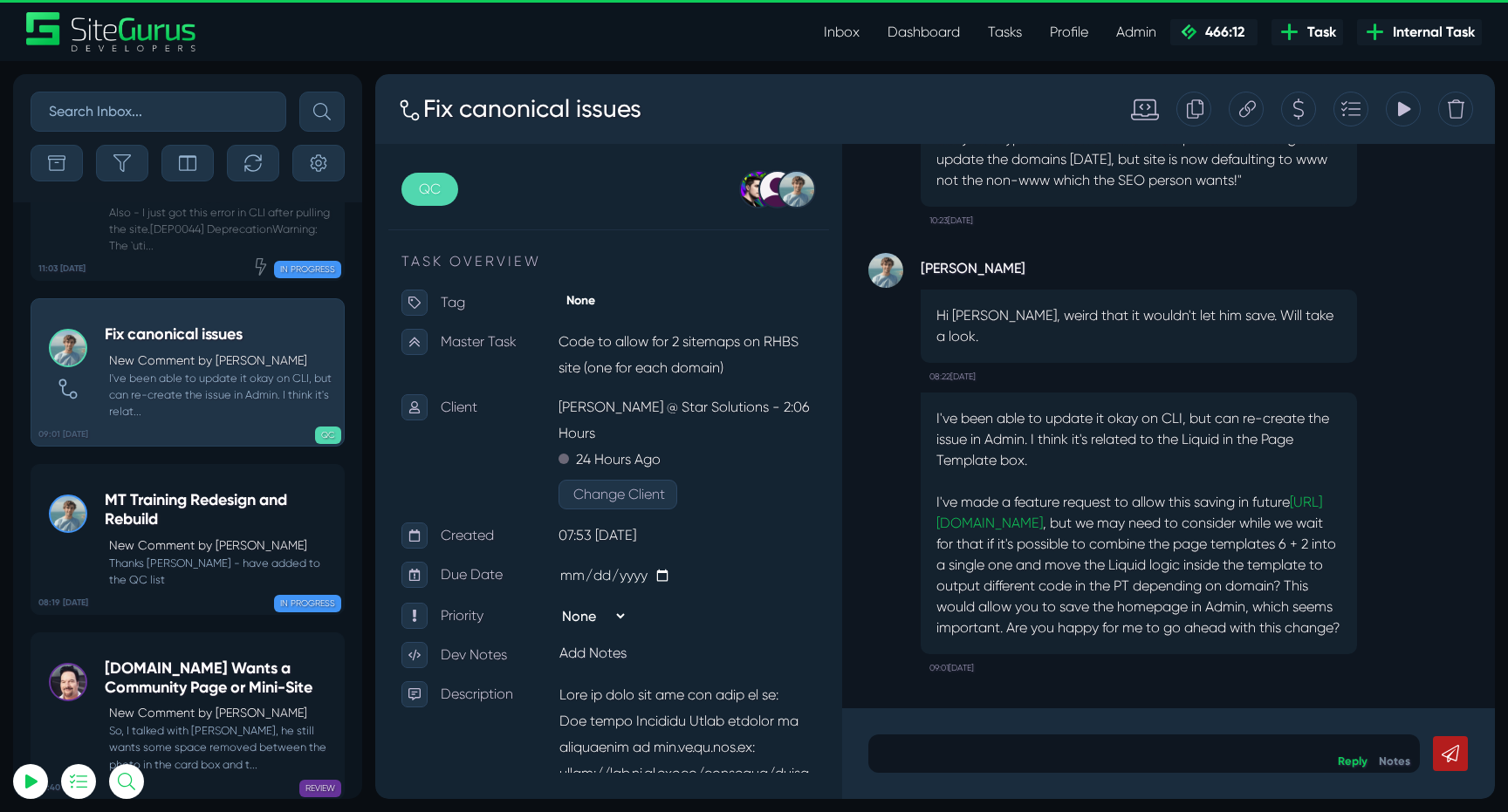
drag, startPoint x: 952, startPoint y: 526, endPoint x: 1328, endPoint y: 635, distance: 391.5
click at [1328, 635] on p "I've been able to update it okay on CLI, but can re-create the issue in Admin. …" at bounding box center [1138, 523] width 405 height 230
type input "[EMAIL_ADDRESS][DOMAIN_NAME]"
click at [136, 464] on link "08:19 [DATE] MT Training Redesign and Rebuild New Comment by [PERSON_NAME] Than…" at bounding box center [187, 539] width 314 height 151
